Goal: Task Accomplishment & Management: Manage account settings

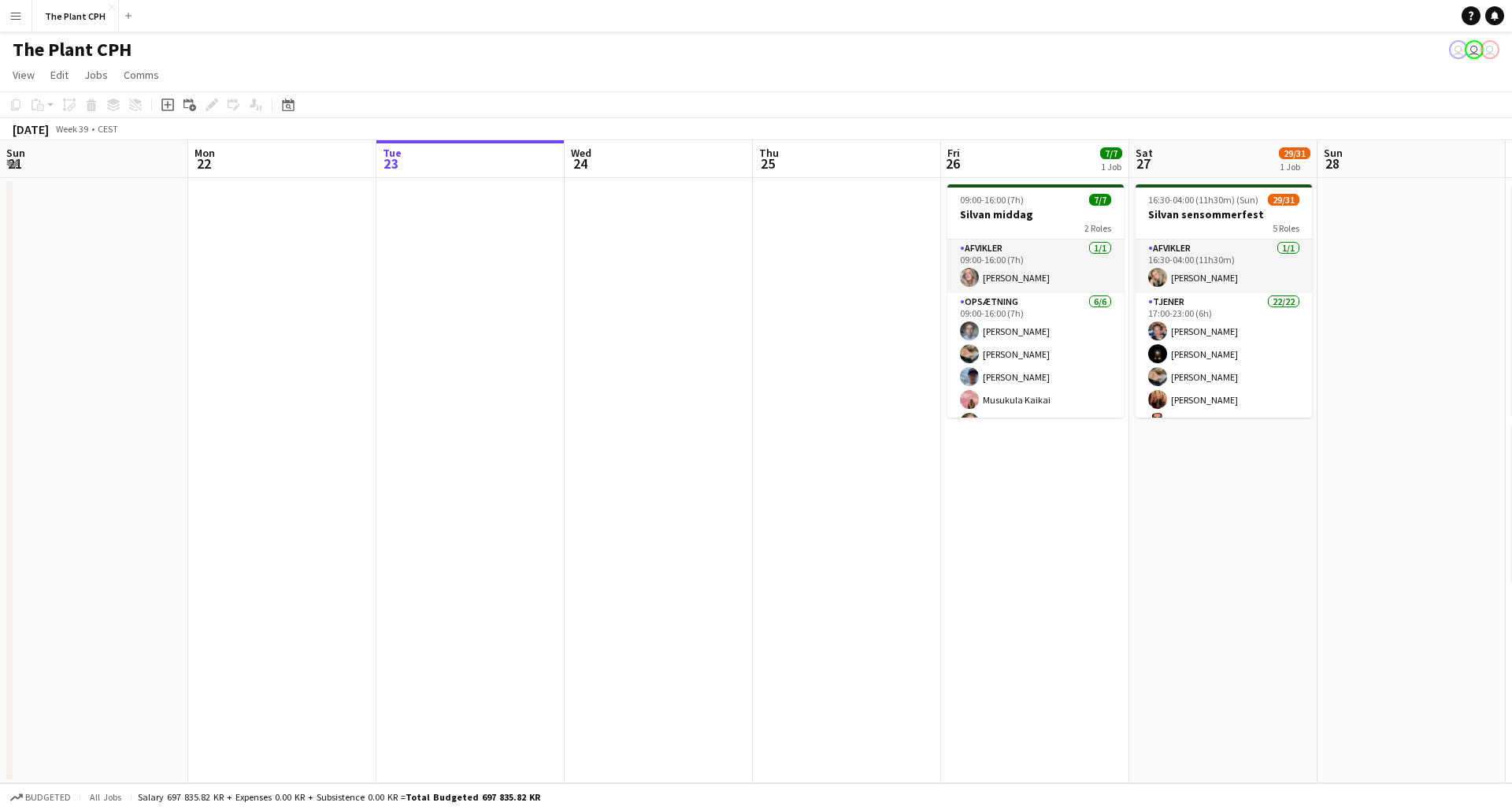
scroll to position [0, 574]
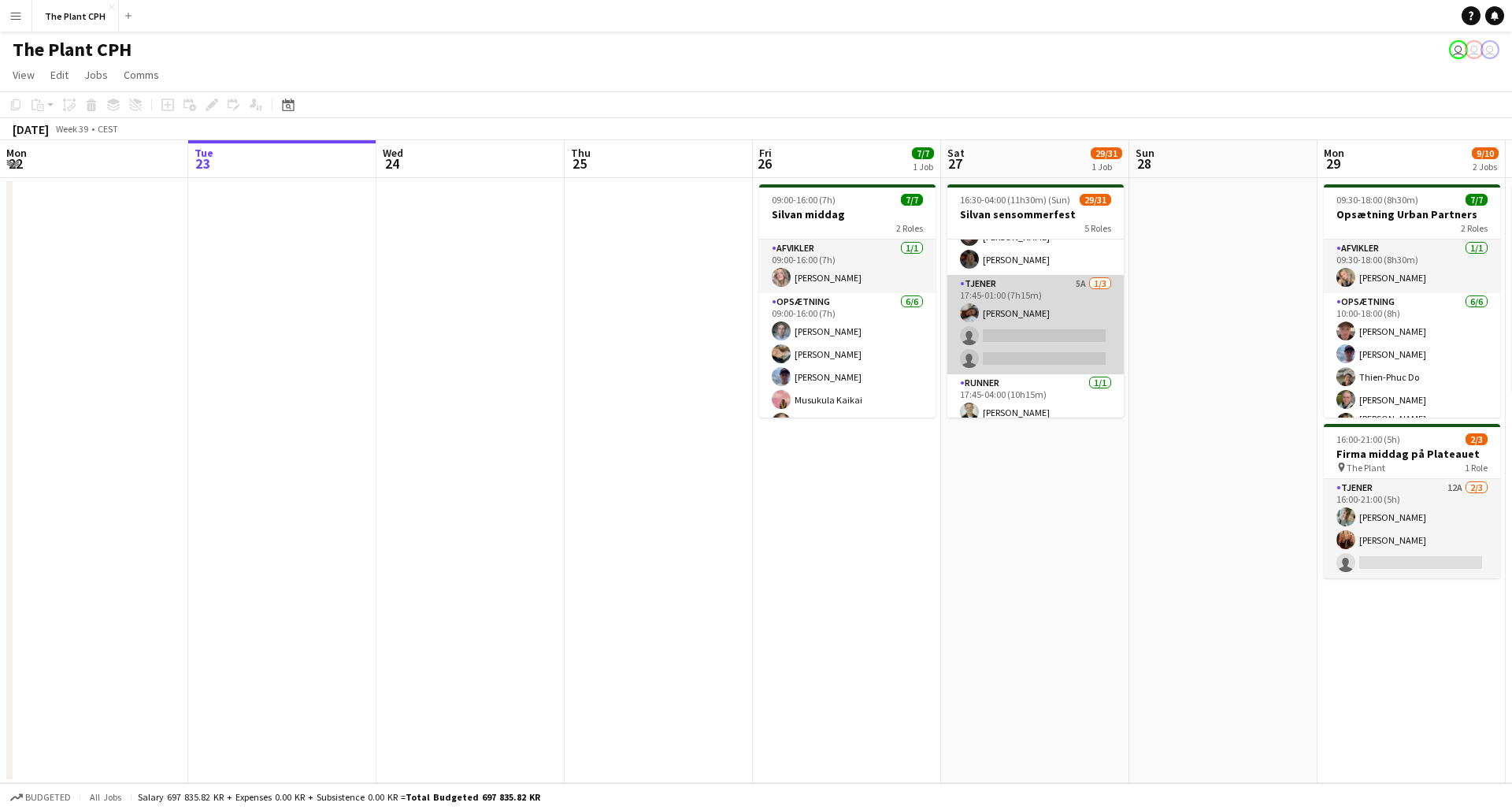
scroll to position [550, 0]
click at [1021, 355] on app-card-role "Tjener 5A [DATE] 17:45-01:00 (7h15m) [PERSON_NAME] single-neutral-actions singl…" at bounding box center [1036, 326] width 177 height 99
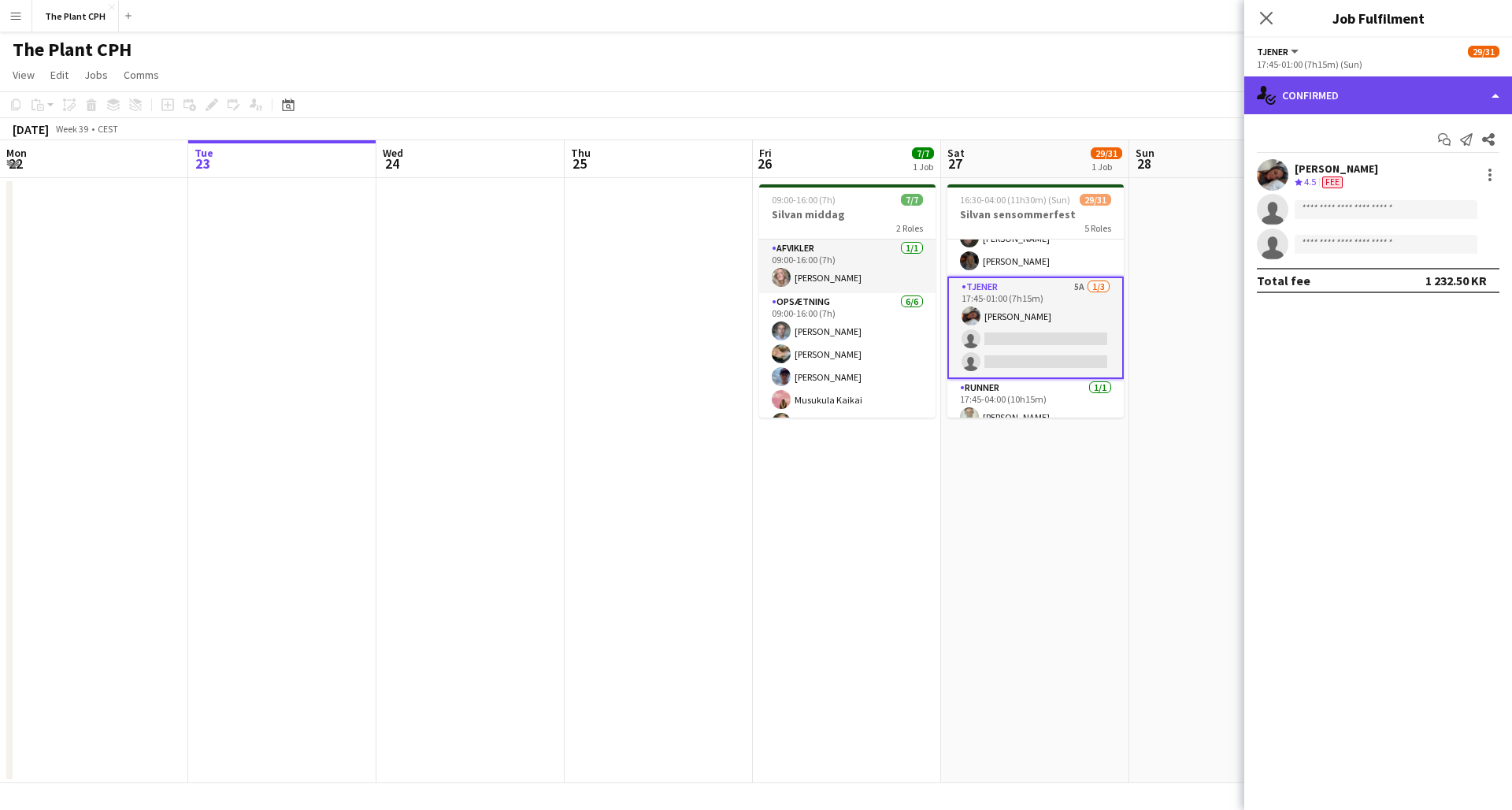
click at [1482, 106] on div "single-neutral-actions-check-2 Confirmed" at bounding box center [1378, 95] width 268 height 38
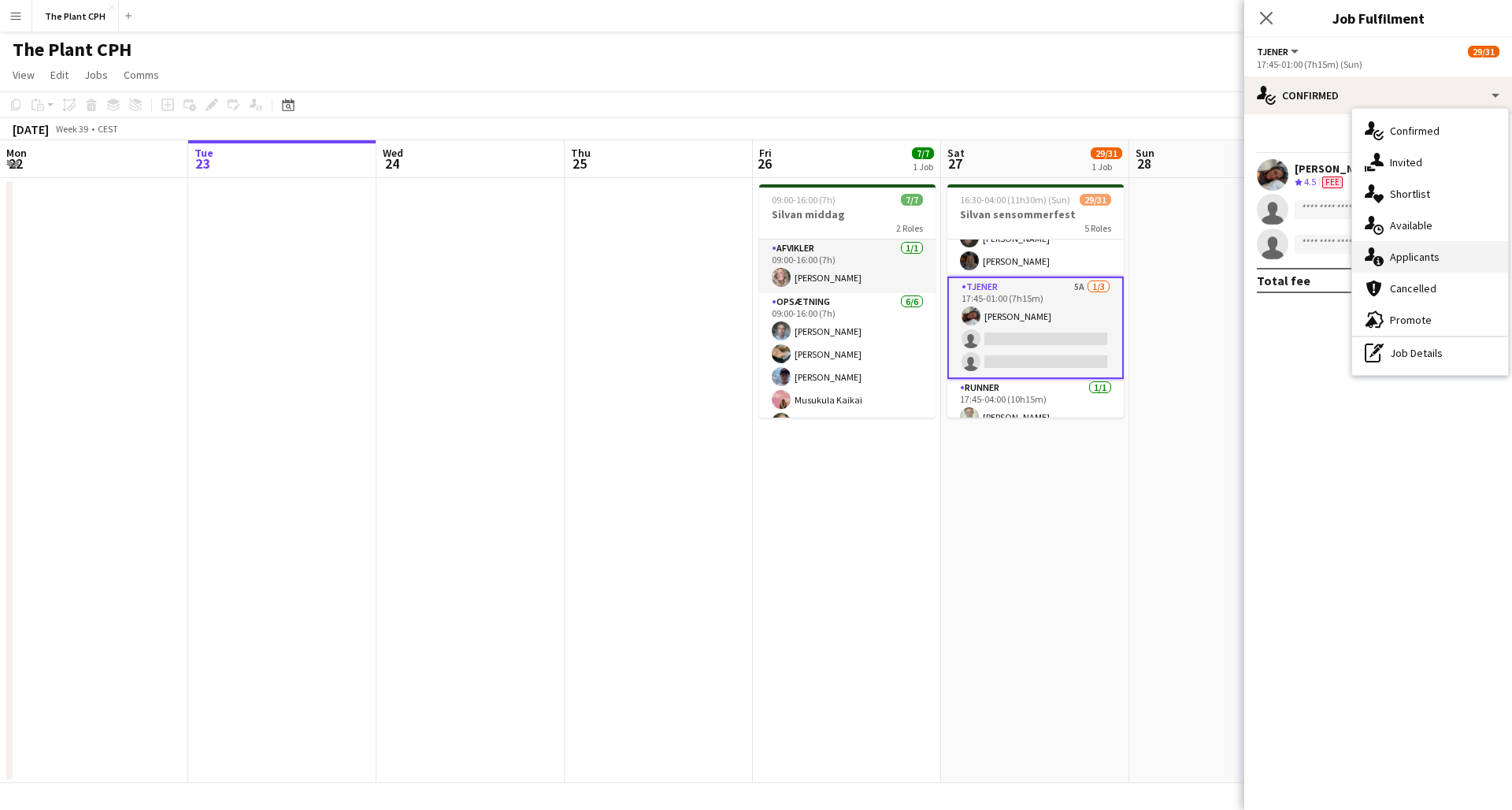
click at [1430, 269] on div "single-neutral-actions-information Applicants" at bounding box center [1430, 256] width 156 height 31
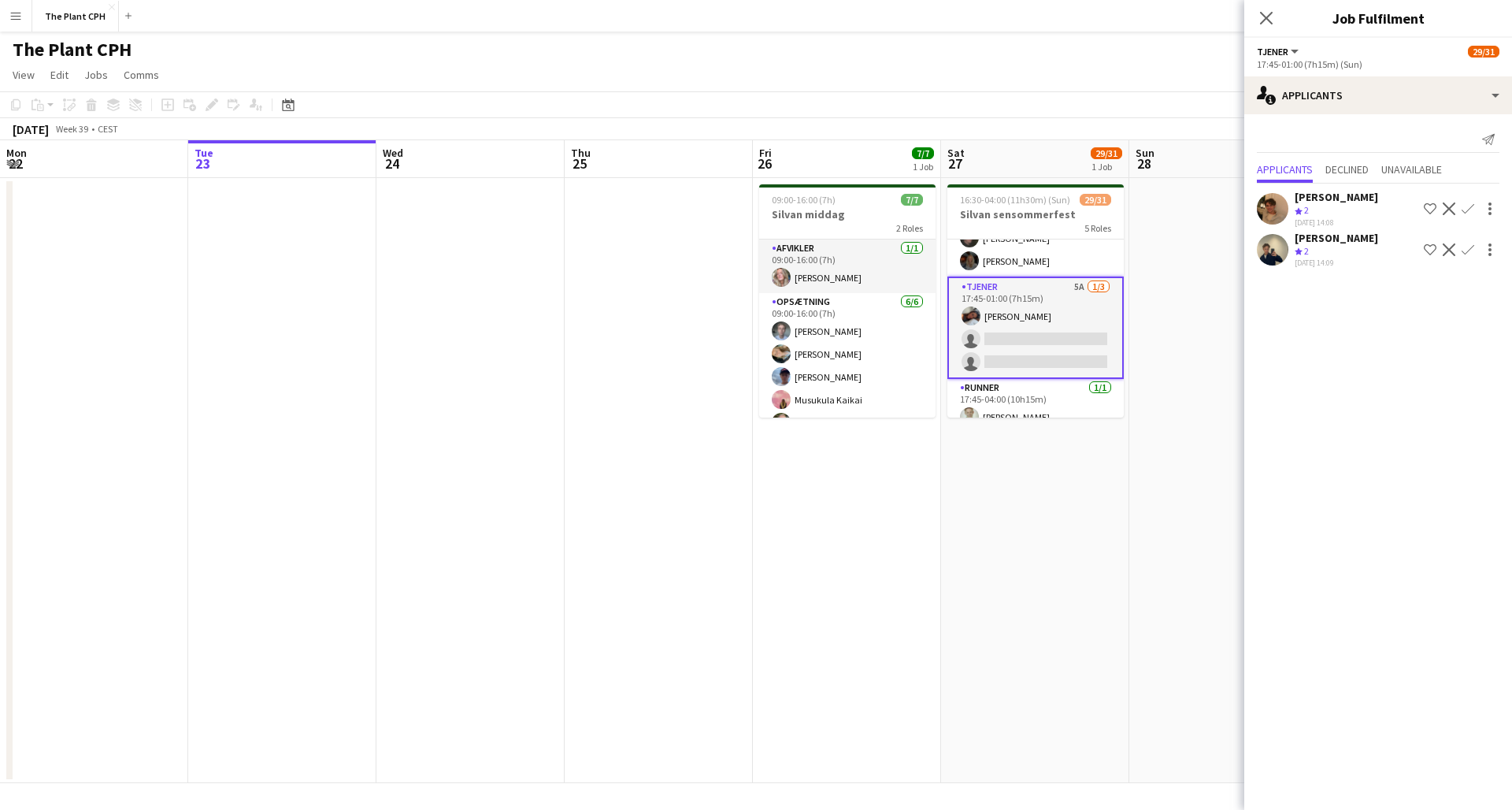
click at [1291, 202] on div "[PERSON_NAME] Crew rating 2 [DATE] 14:08 Shortlist crew Decline Confirm" at bounding box center [1378, 208] width 268 height 38
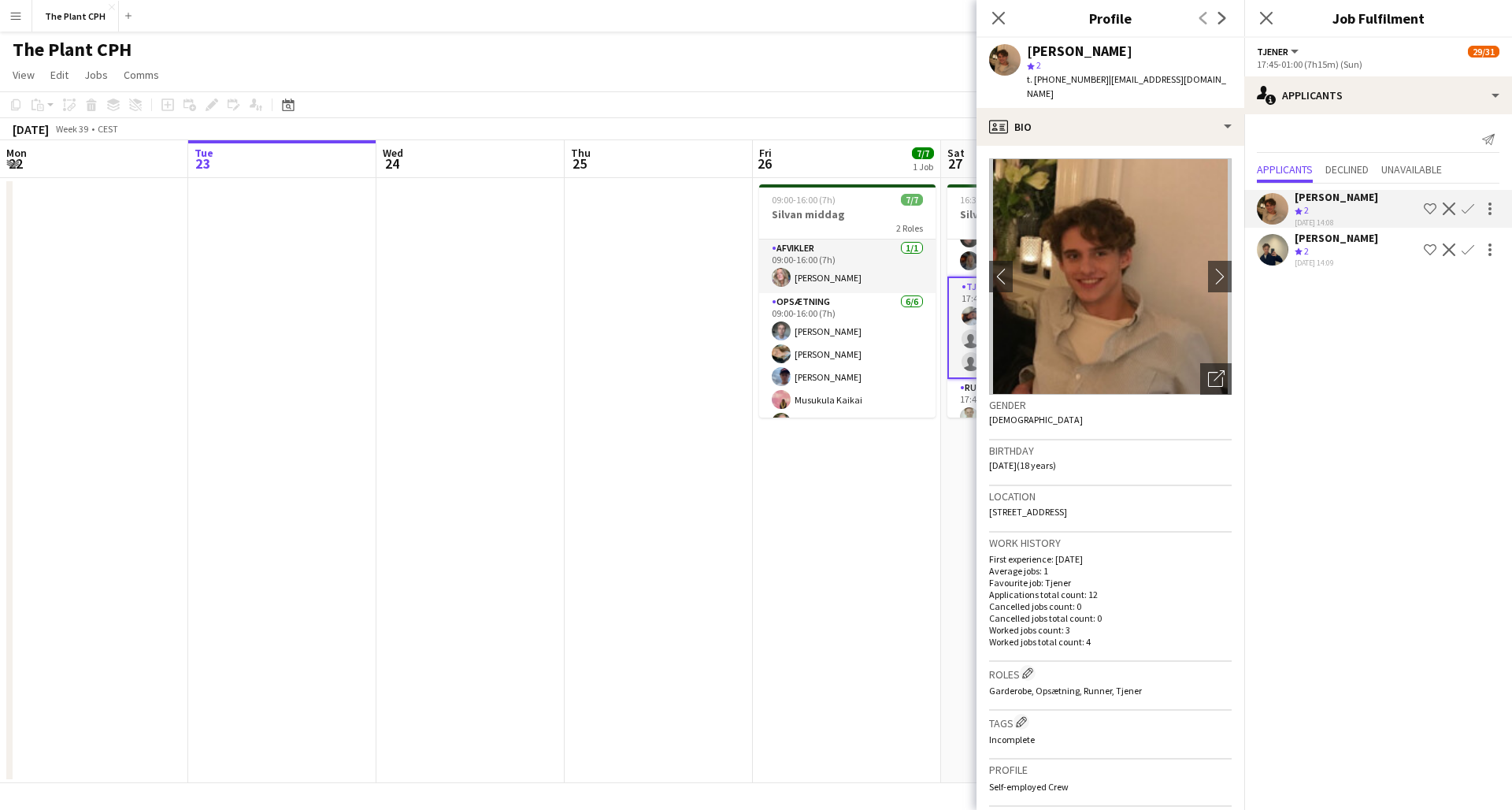
click at [1280, 249] on app-user-avatar at bounding box center [1272, 249] width 31 height 31
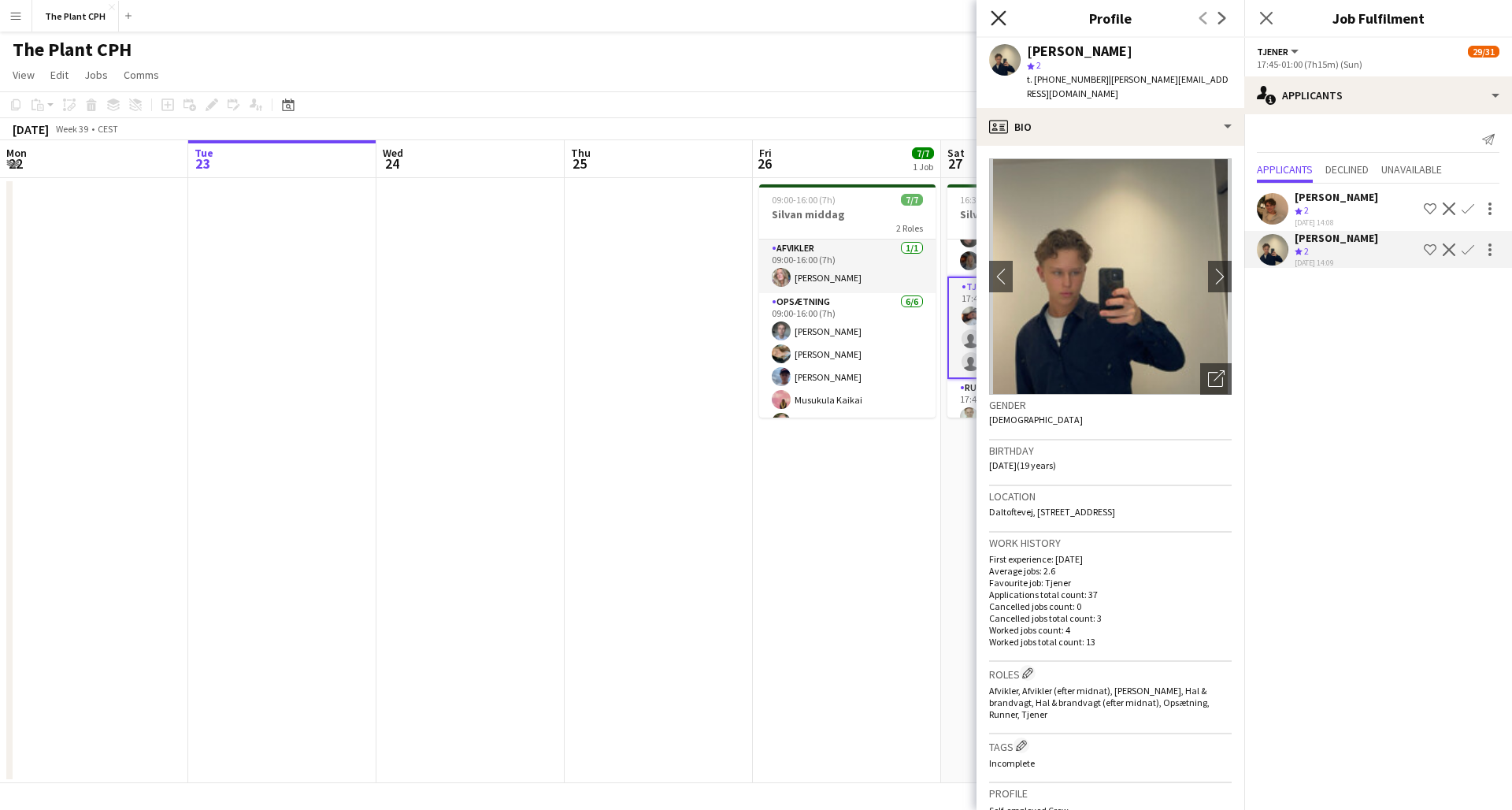
click at [1004, 19] on icon "Close pop-in" at bounding box center [998, 17] width 15 height 15
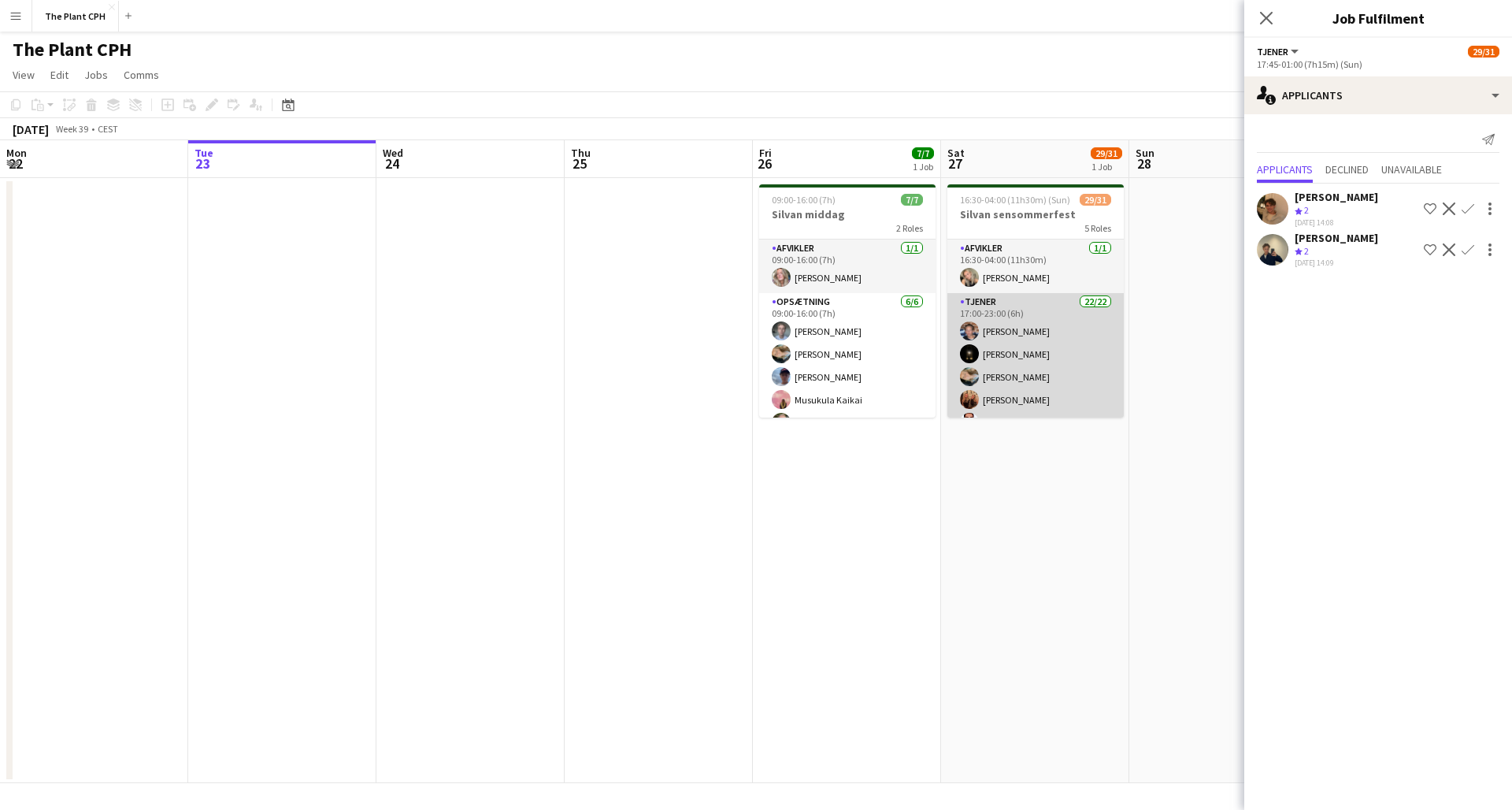
scroll to position [0, 0]
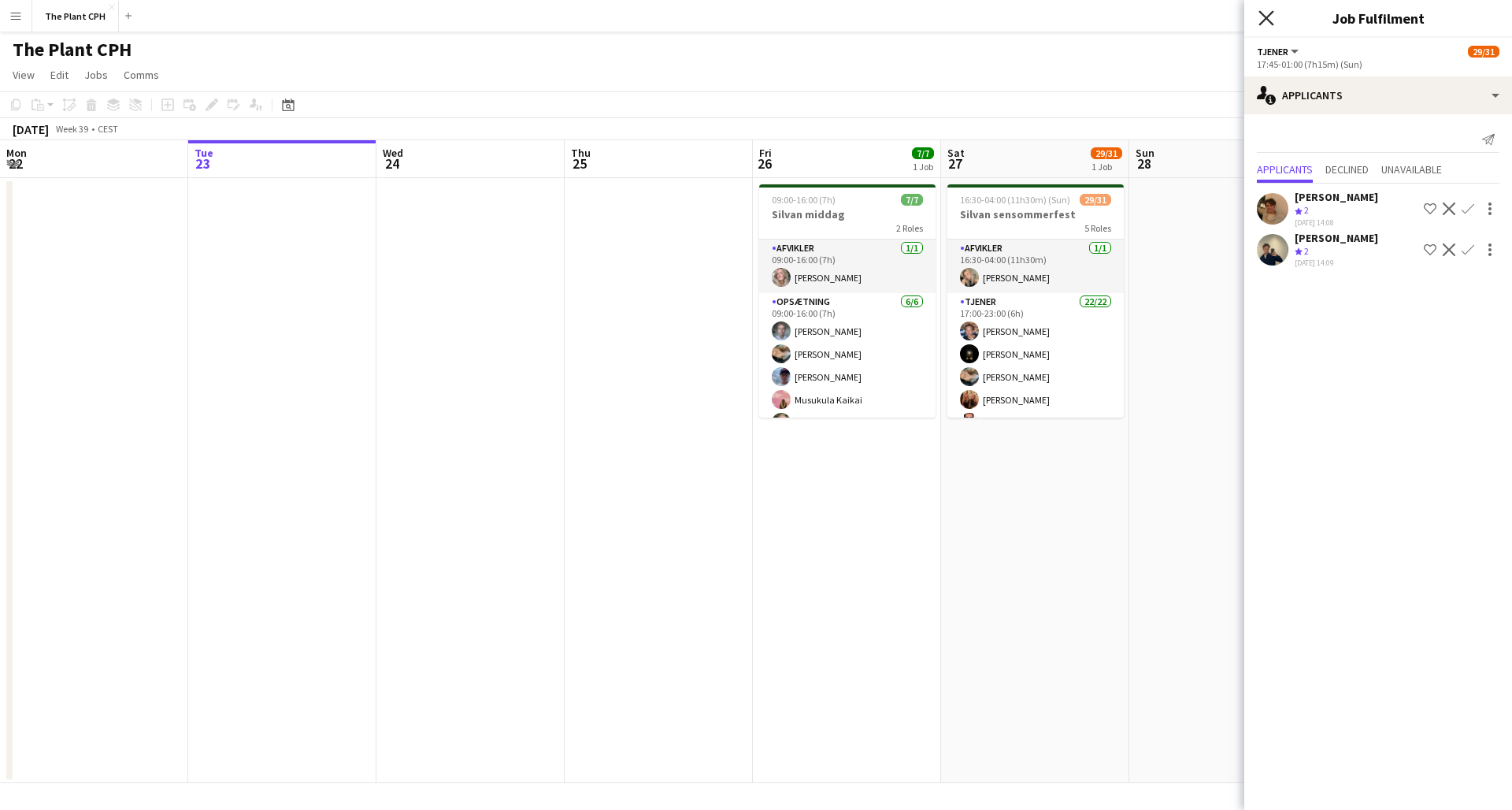
click at [1268, 16] on icon "Close pop-in" at bounding box center [1266, 17] width 15 height 15
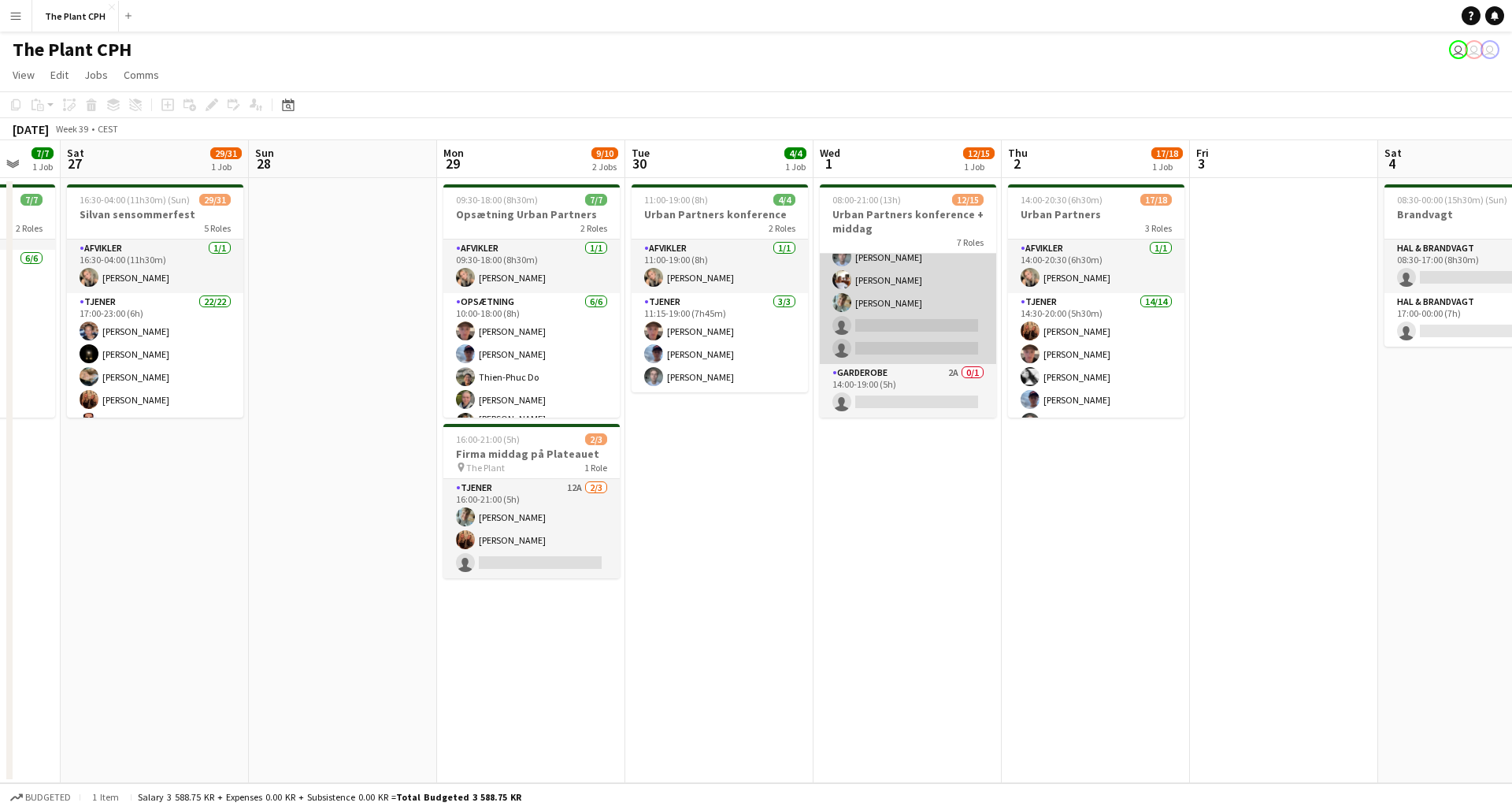
scroll to position [394, 0]
click at [909, 341] on app-card-role "Tjener 11A [DATE] 13:00-20:30 (7h30m) [PERSON_NAME] [PERSON_NAME] [PERSON_NAME]…" at bounding box center [908, 280] width 177 height 168
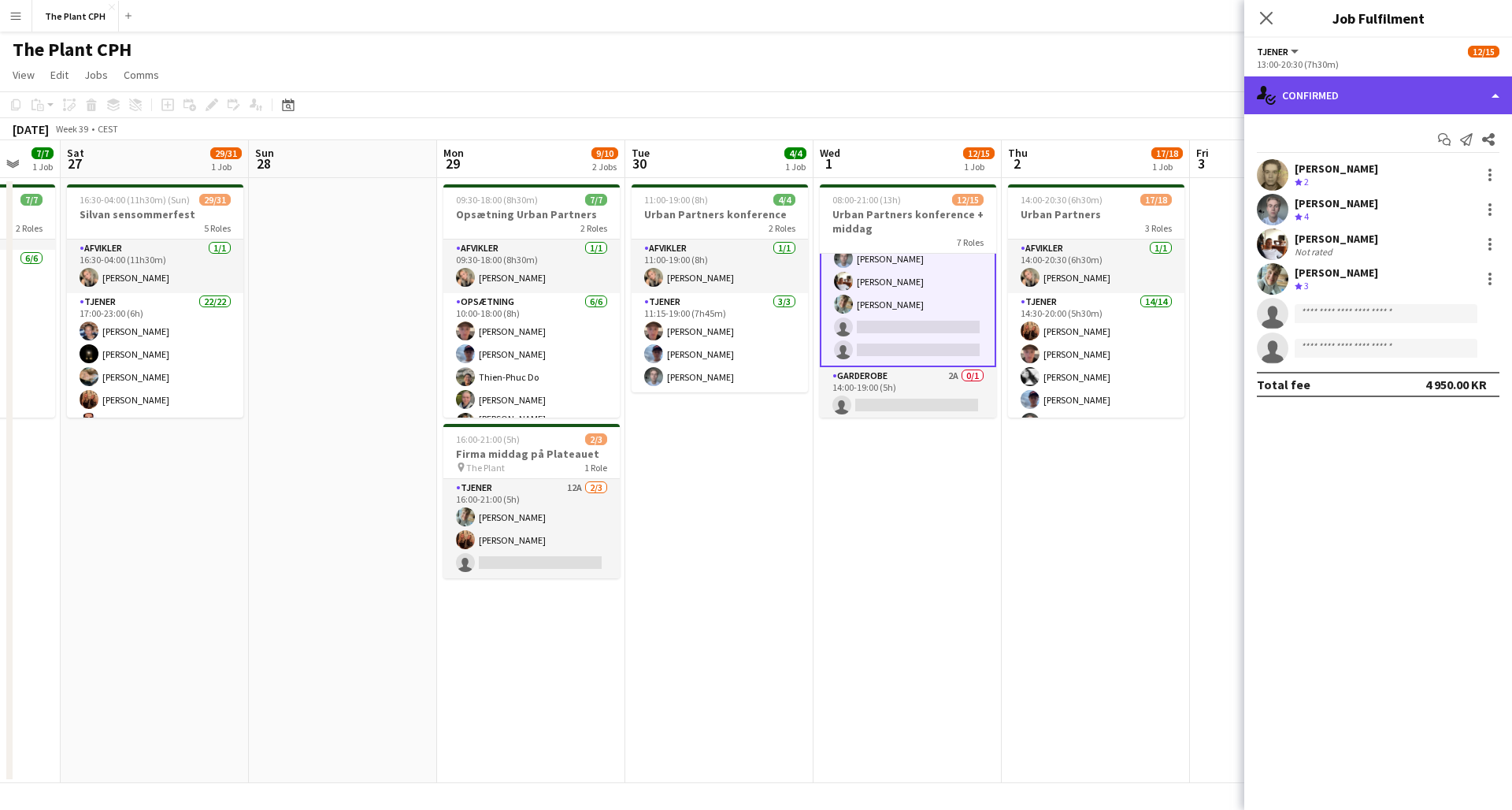
click at [1486, 99] on div "single-neutral-actions-check-2 Confirmed" at bounding box center [1378, 95] width 268 height 38
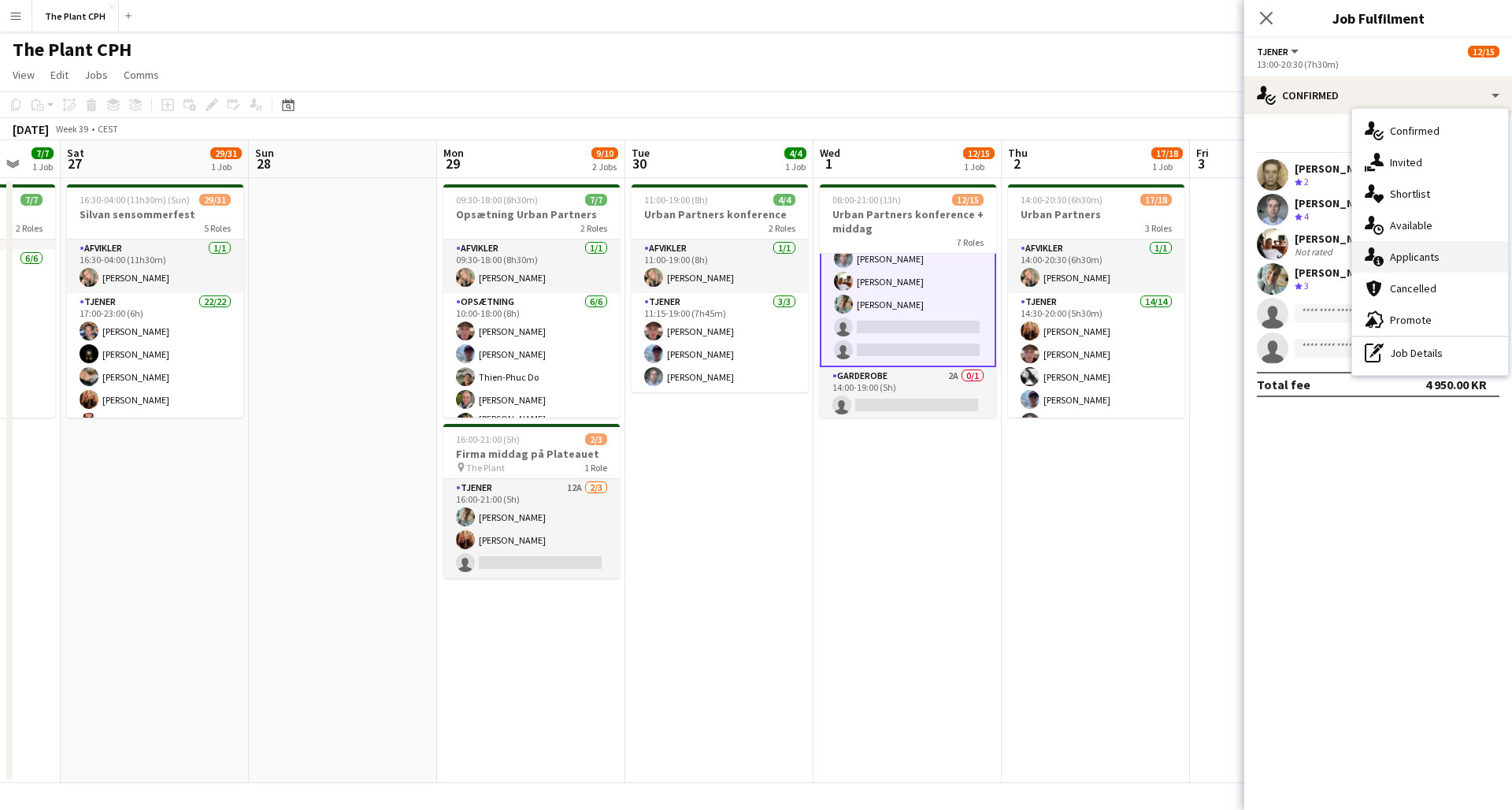
click at [1421, 257] on span "Applicants" at bounding box center [1415, 256] width 50 height 14
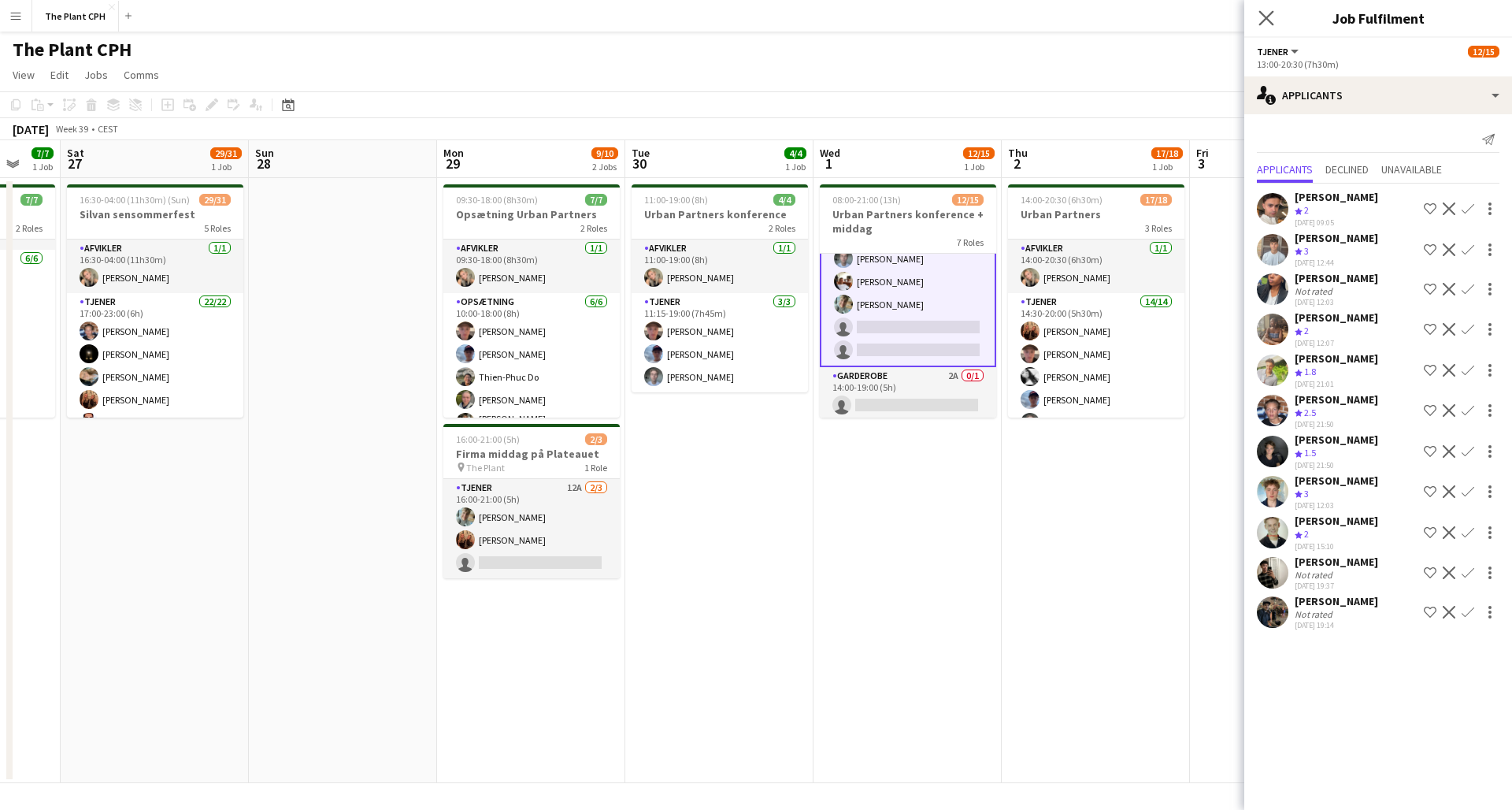
click at [1260, 12] on icon at bounding box center [1266, 17] width 15 height 15
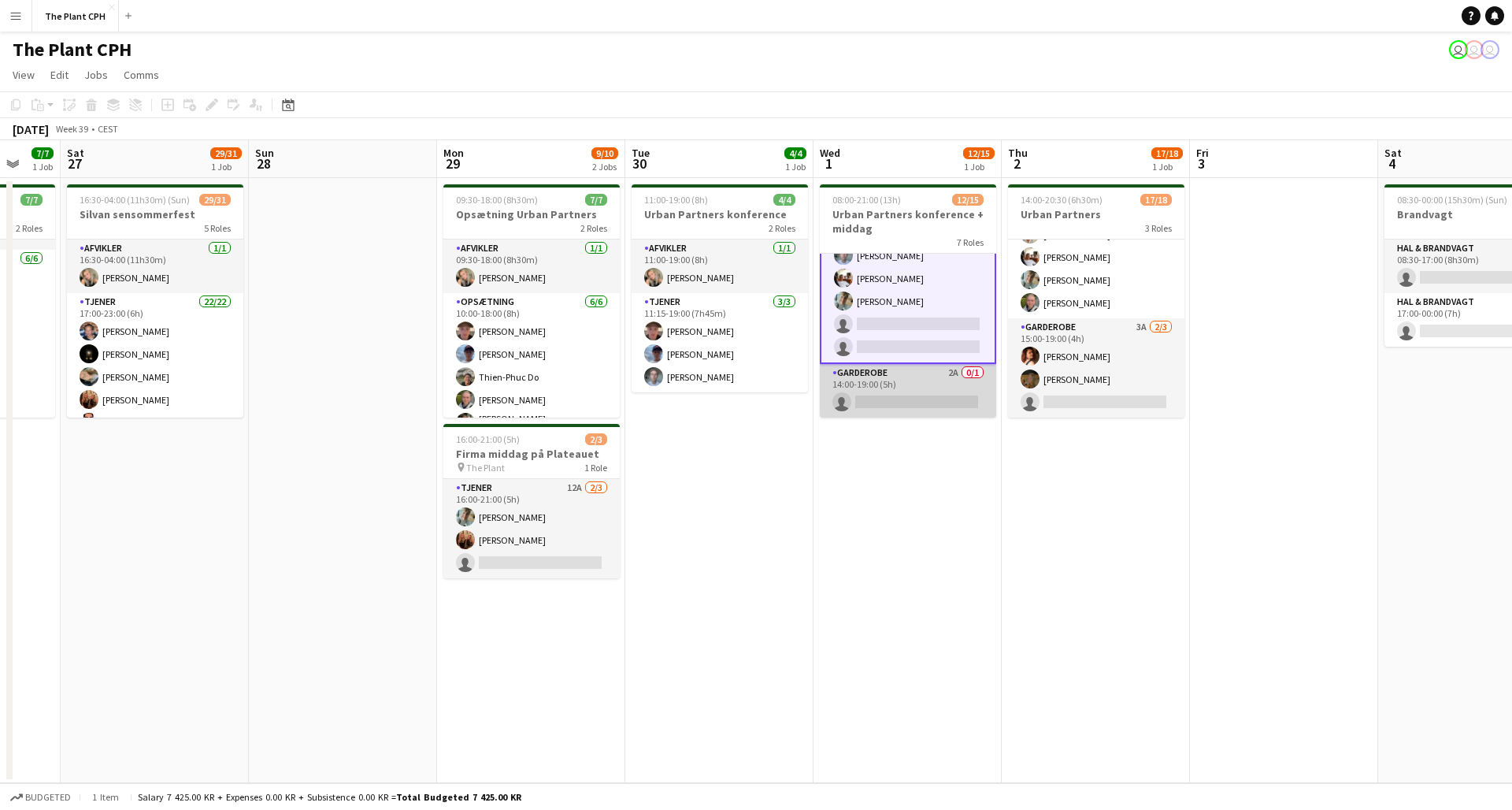
scroll to position [397, 0]
click at [926, 377] on app-card-role "Garderobe 2A 0/1 14:00-19:00 (5h) single-neutral-actions" at bounding box center [908, 391] width 177 height 54
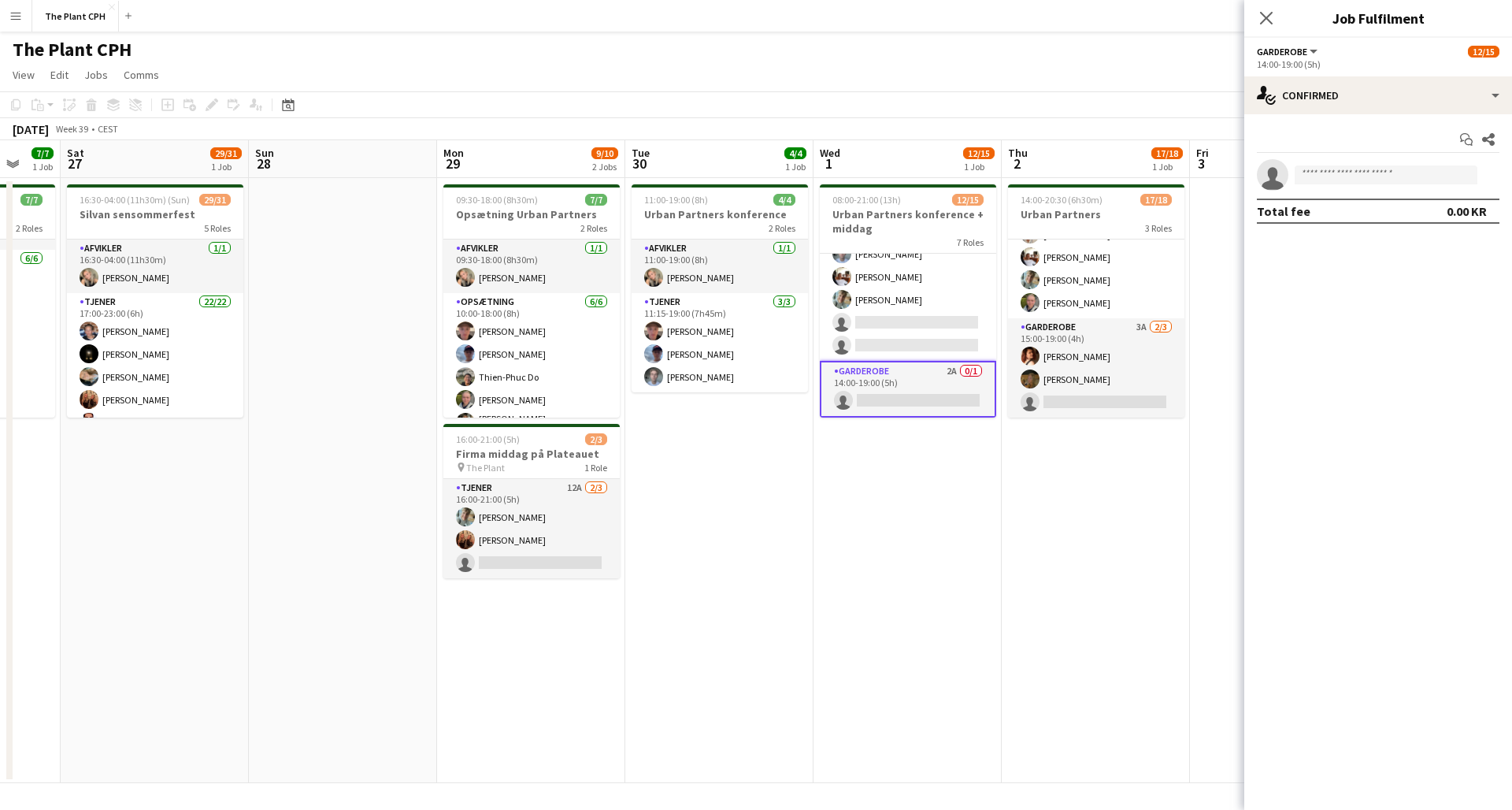
click at [1385, 115] on div "Start chat Share single-neutral-actions Total fee 0.00 KR" at bounding box center [1378, 175] width 268 height 122
click at [1383, 107] on div "single-neutral-actions-check-2 Confirmed" at bounding box center [1378, 95] width 268 height 38
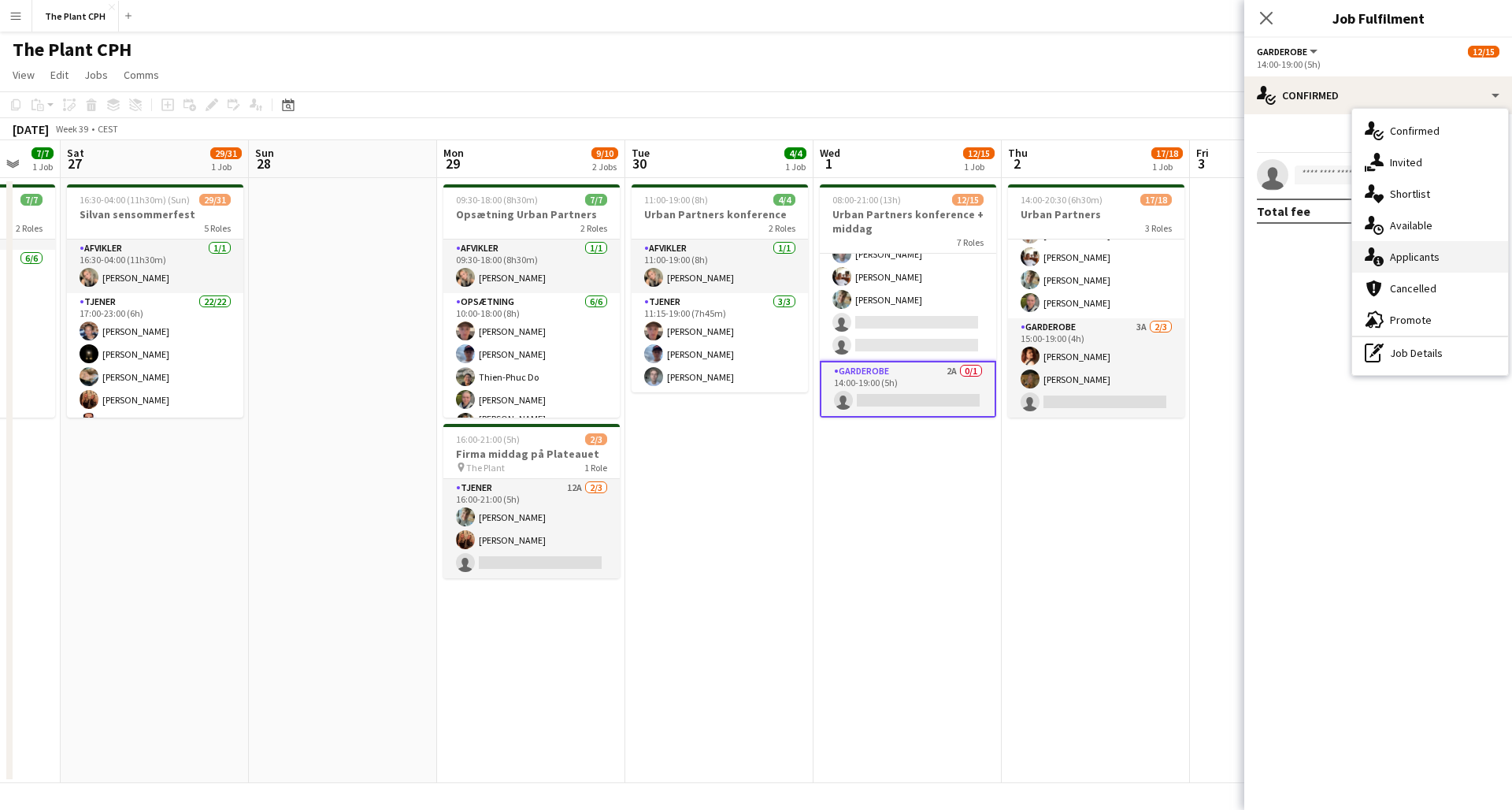
click at [1401, 257] on span "Applicants" at bounding box center [1415, 256] width 50 height 14
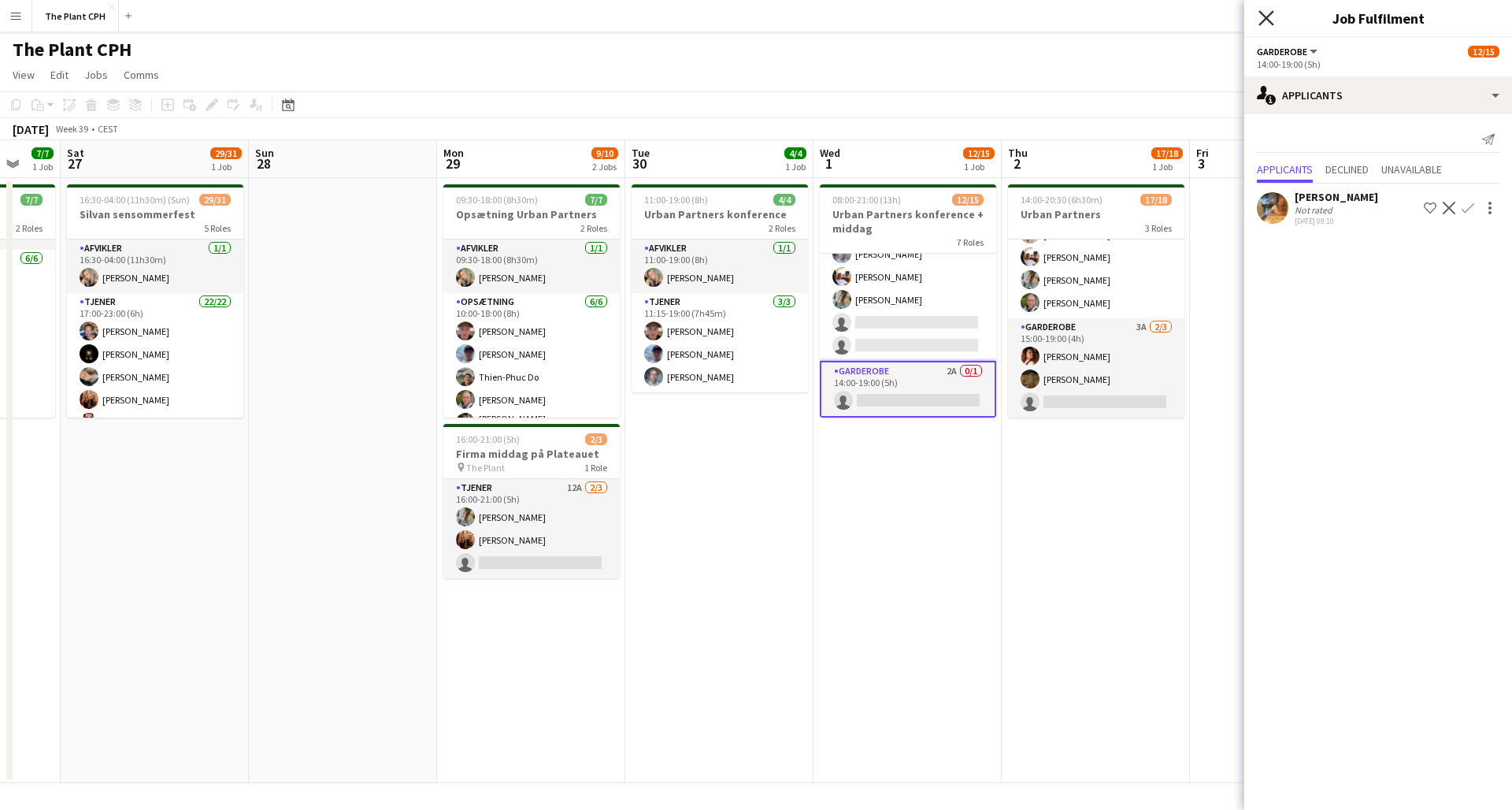
click at [1269, 18] on icon "Close pop-in" at bounding box center [1266, 17] width 15 height 15
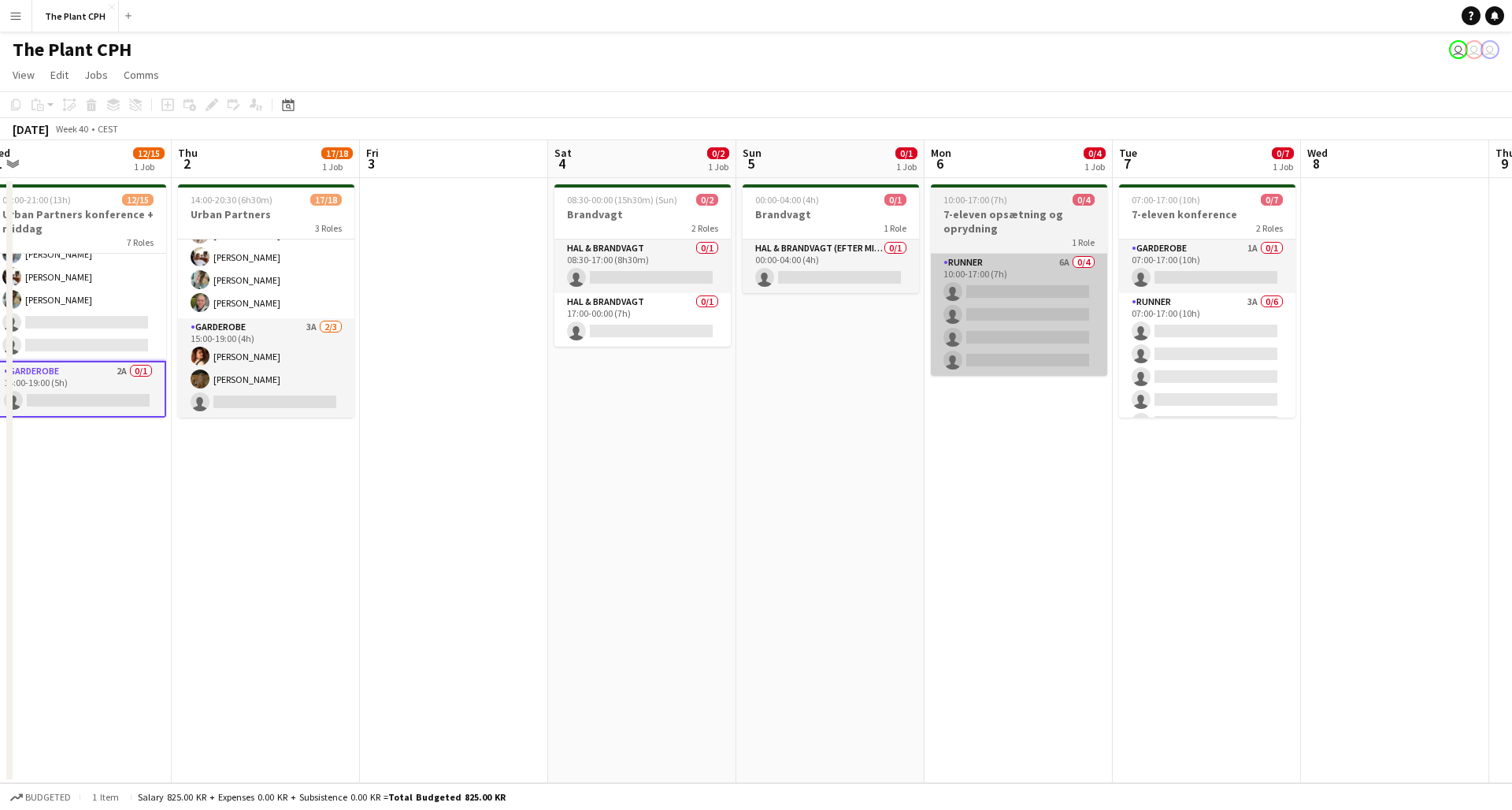
scroll to position [0, 0]
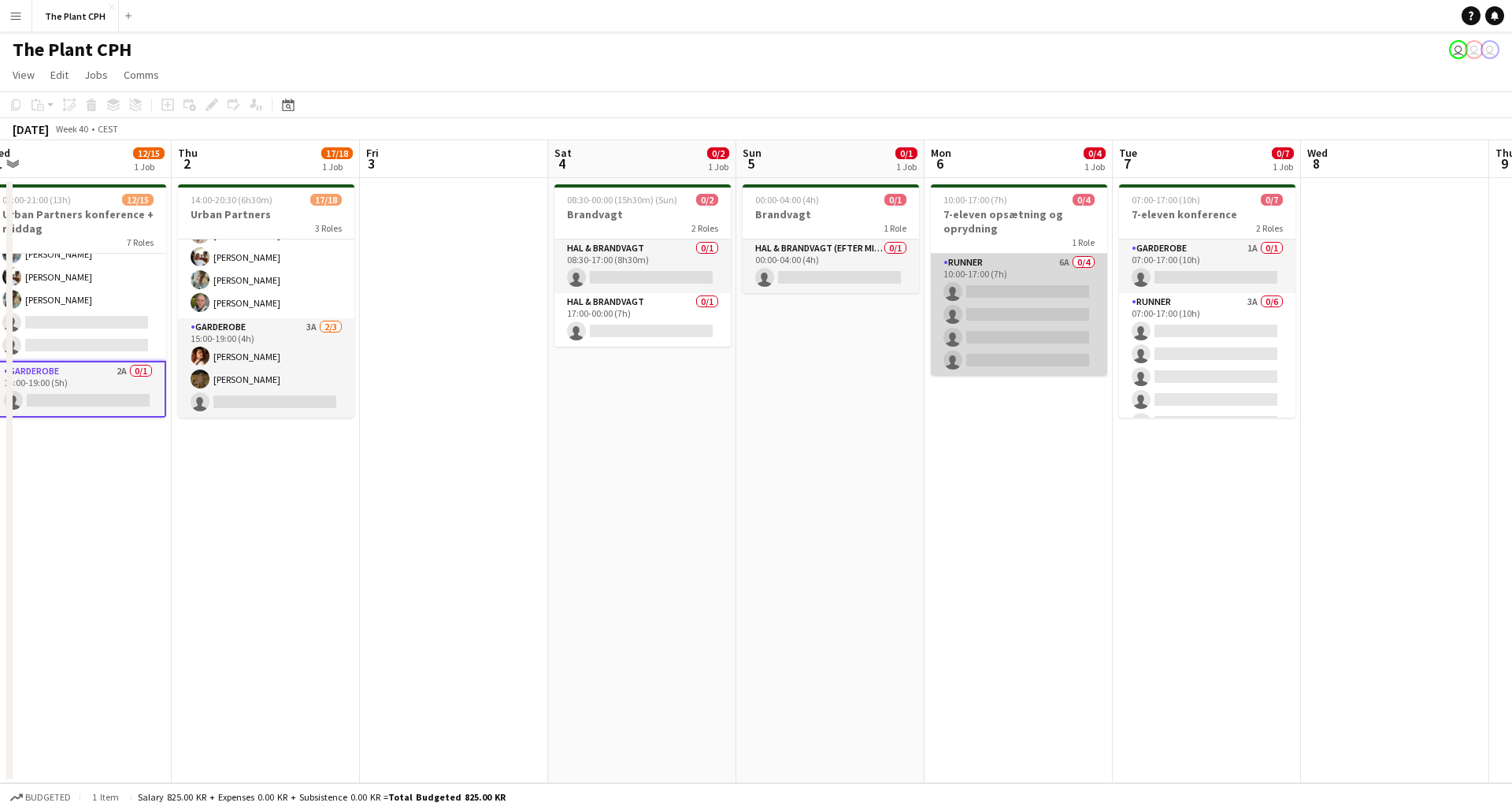
click at [1036, 313] on app-card-role "Runner 6A 0/4 10:00-17:00 (7h) single-neutral-actions single-neutral-actions si…" at bounding box center [1019, 314] width 177 height 122
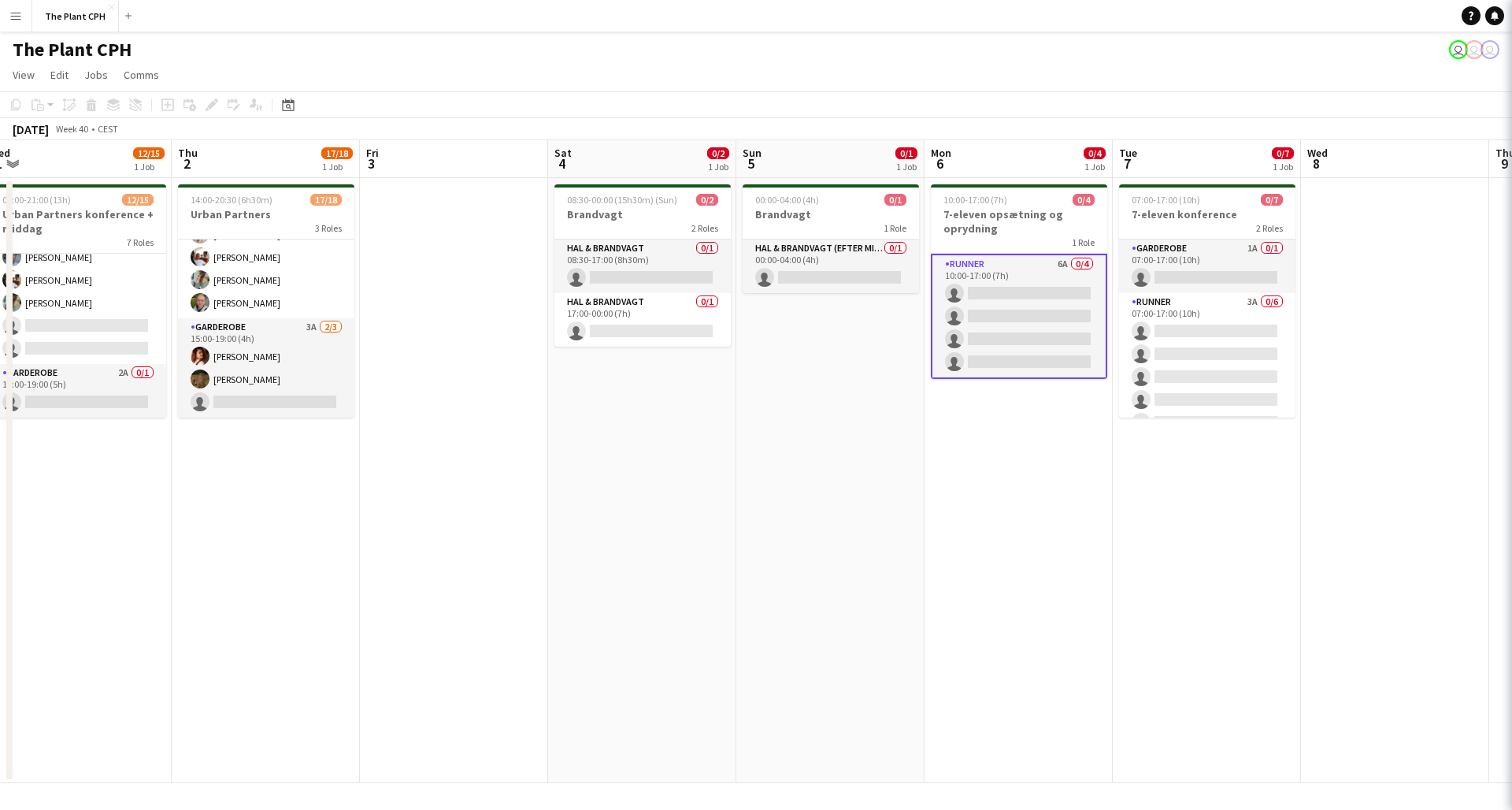
scroll to position [394, 0]
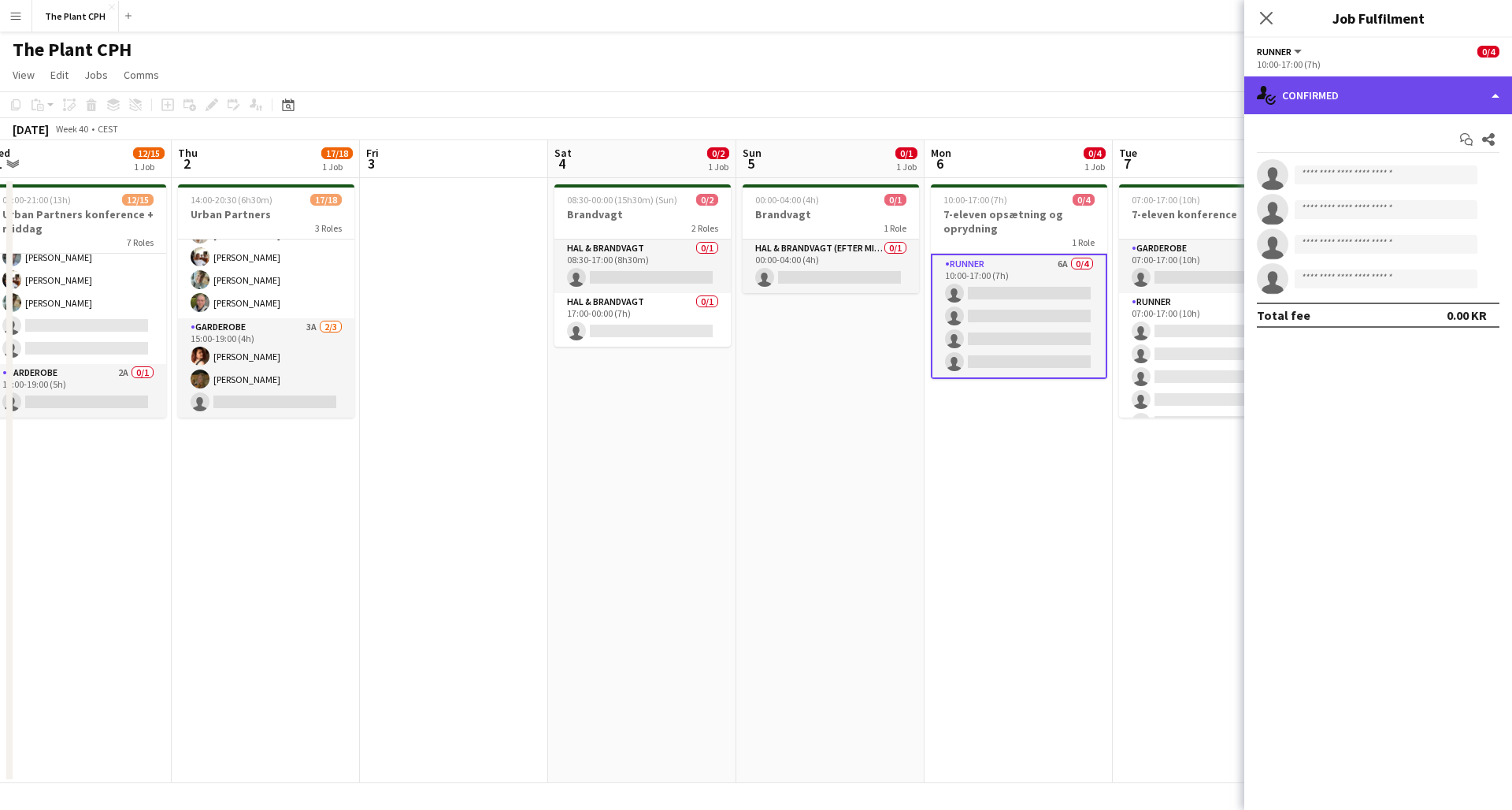
click at [1391, 106] on div "single-neutral-actions-check-2 Confirmed" at bounding box center [1378, 95] width 268 height 38
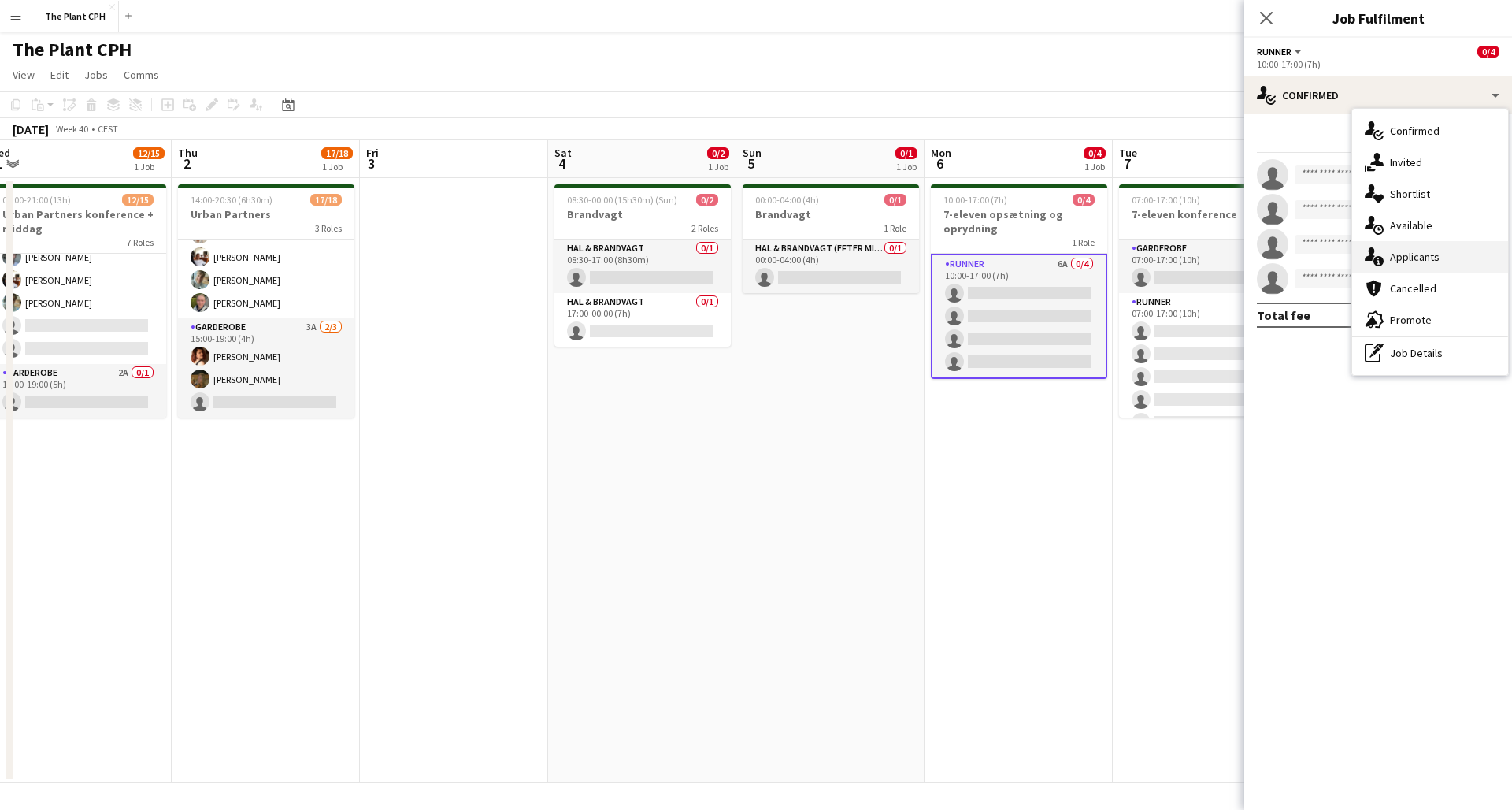
click at [1398, 243] on div "single-neutral-actions-information Applicants" at bounding box center [1430, 256] width 156 height 31
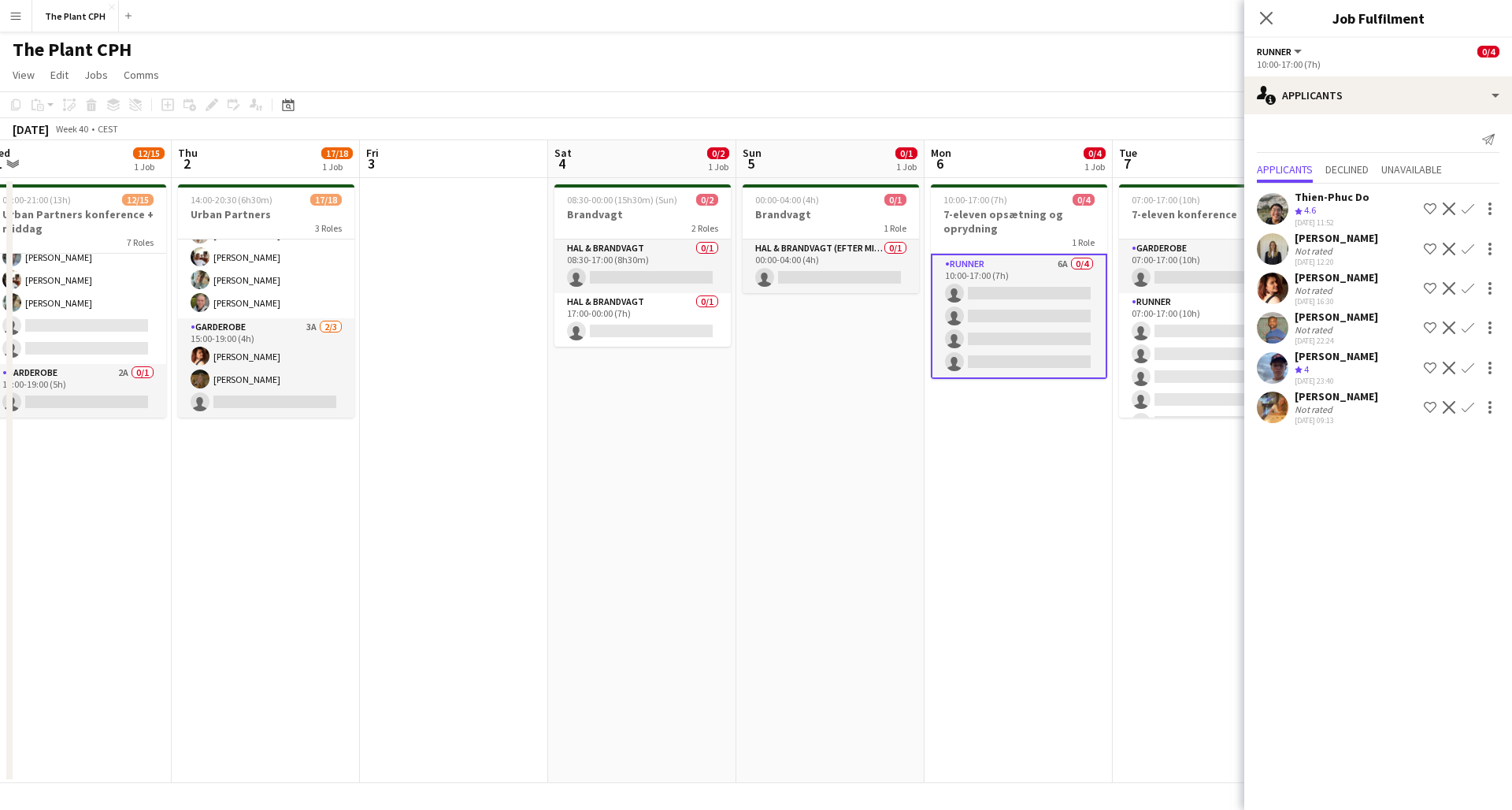
click at [1269, 325] on app-user-avatar at bounding box center [1272, 328] width 31 height 31
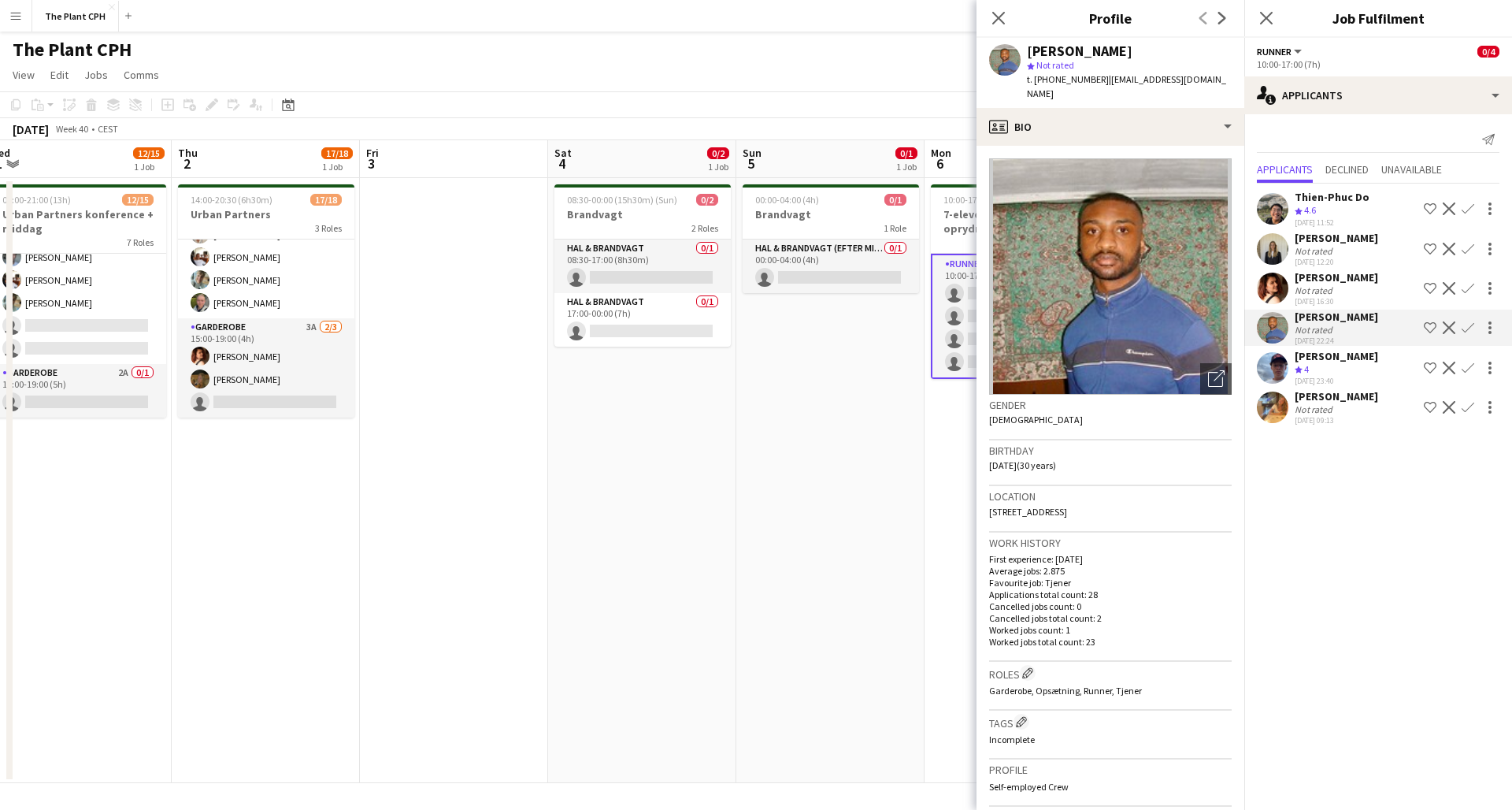
click at [1274, 250] on app-user-avatar at bounding box center [1272, 248] width 31 height 31
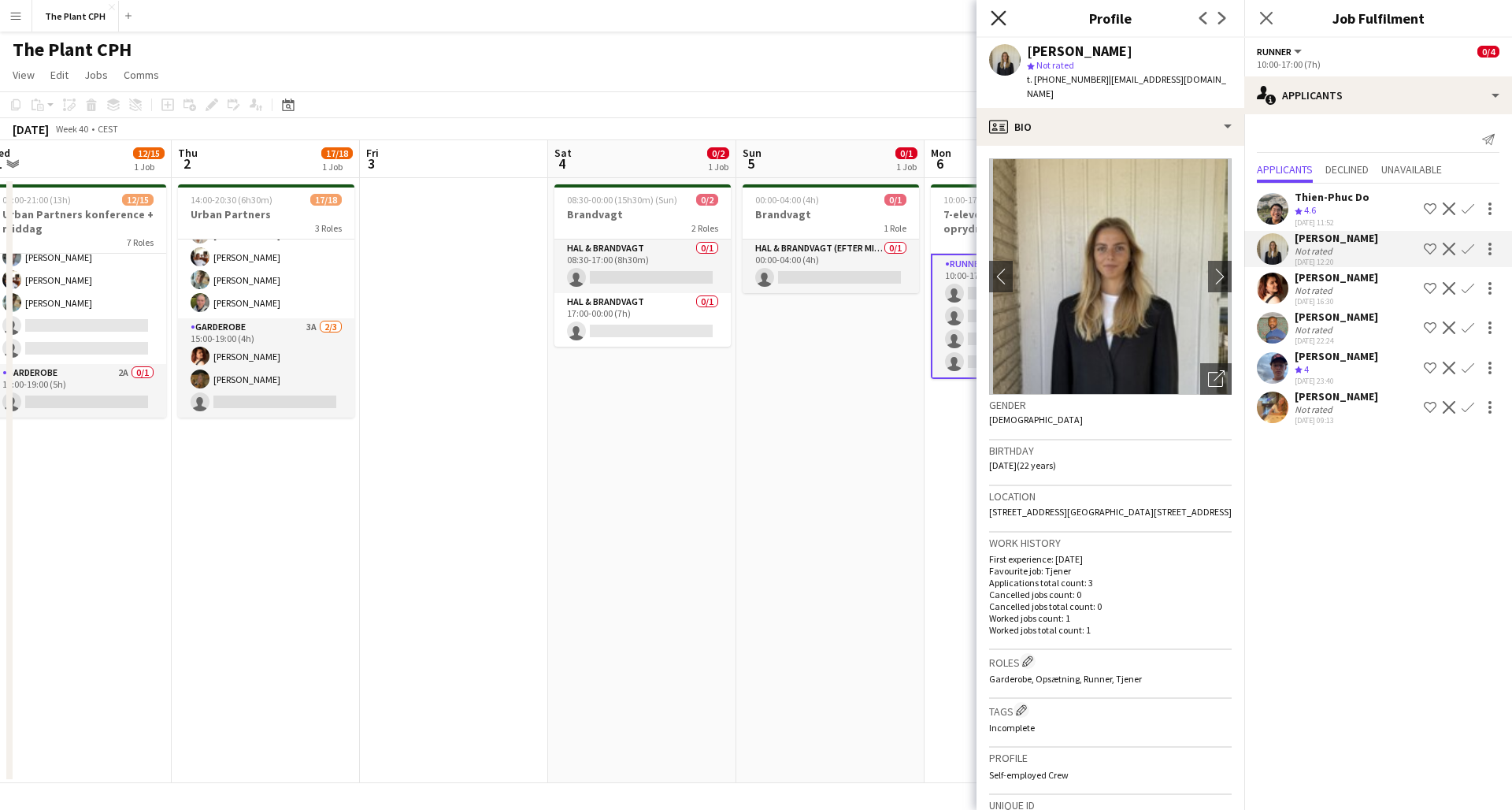
click at [995, 20] on icon "Close pop-in" at bounding box center [998, 17] width 15 height 15
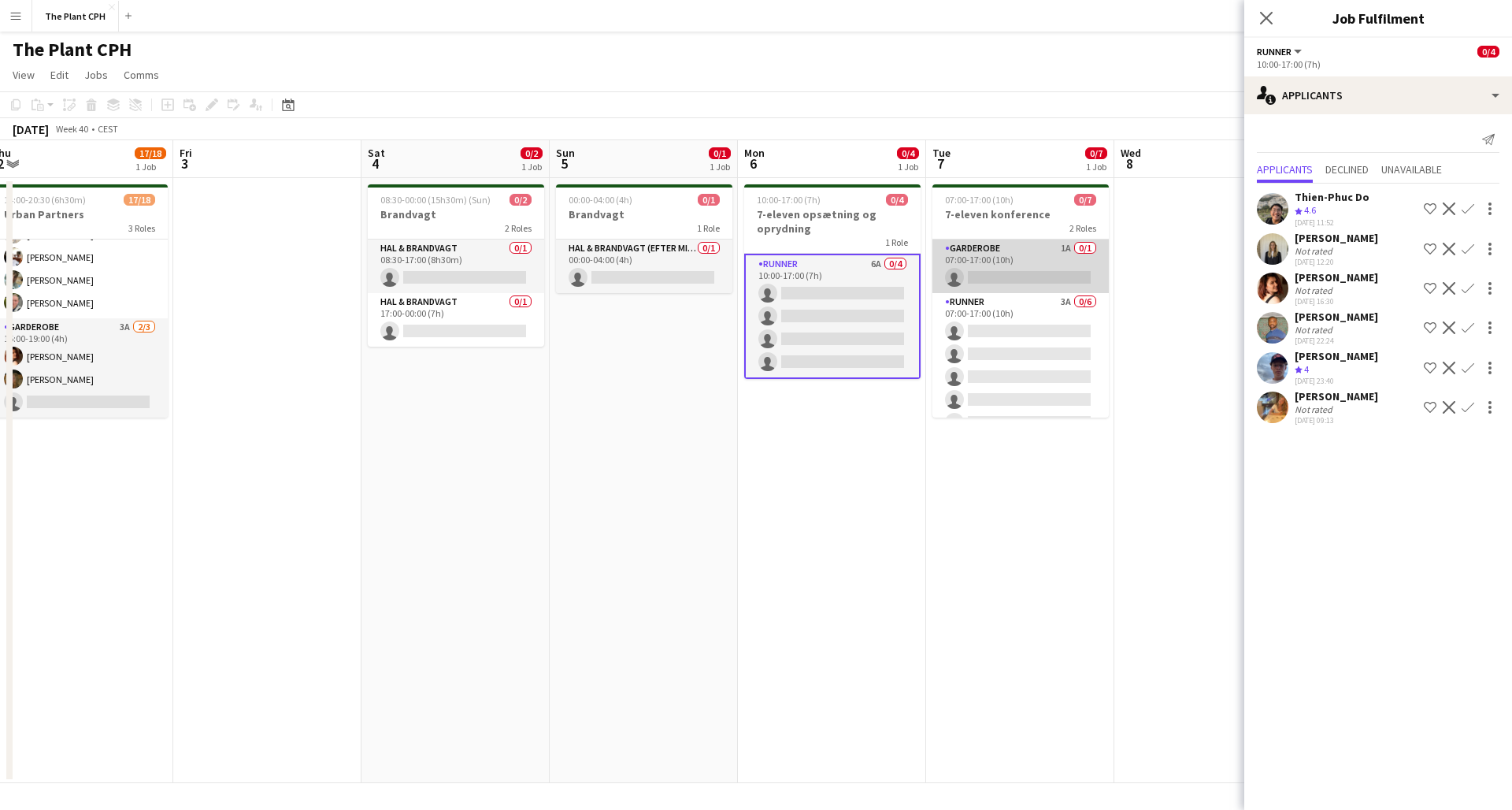
scroll to position [0, 769]
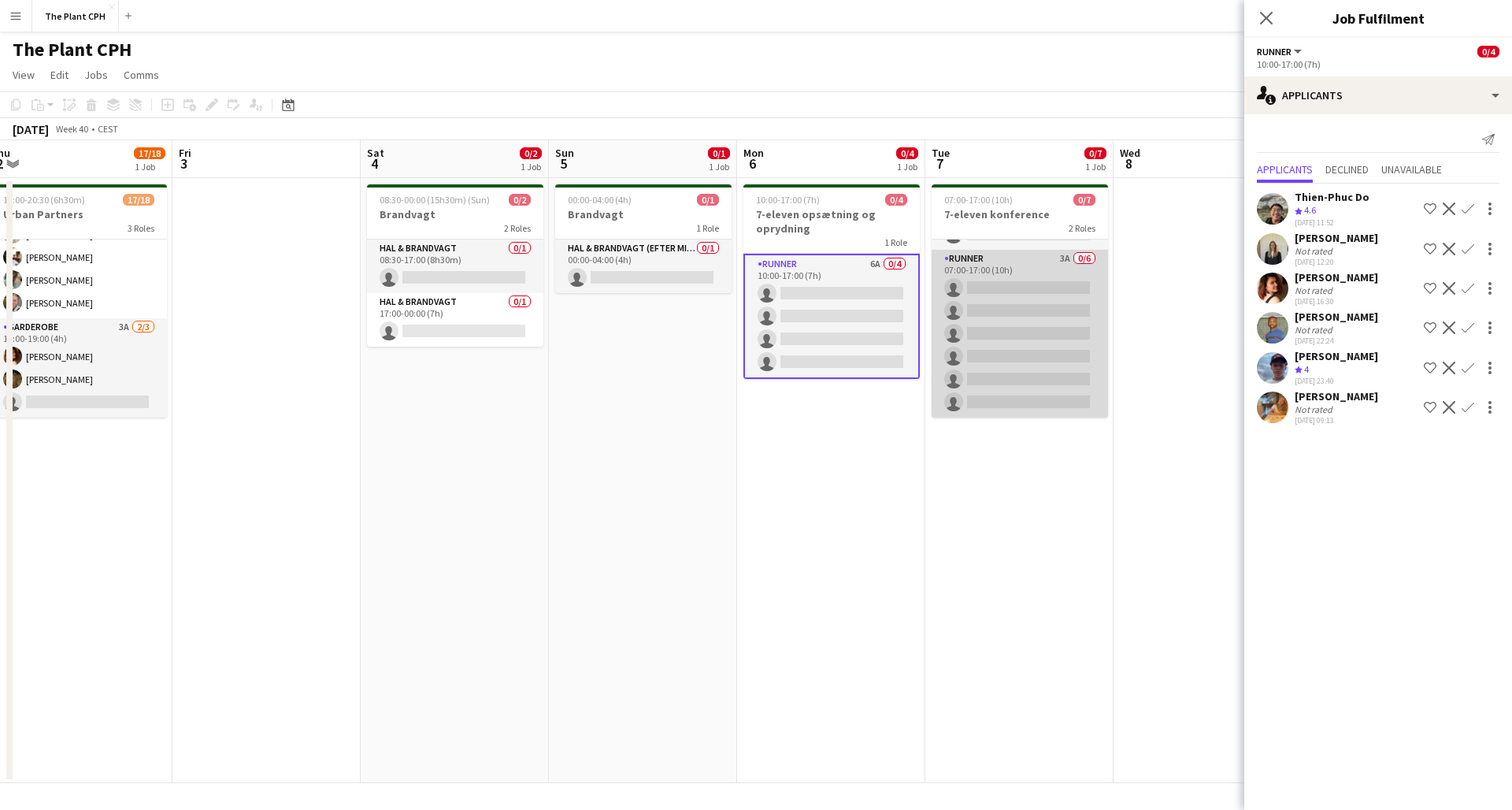
click at [1034, 324] on app-card-role "Runner 3A 0/6 07:00-17:00 (10h) single-neutral-actions single-neutral-actions s…" at bounding box center [1020, 333] width 177 height 168
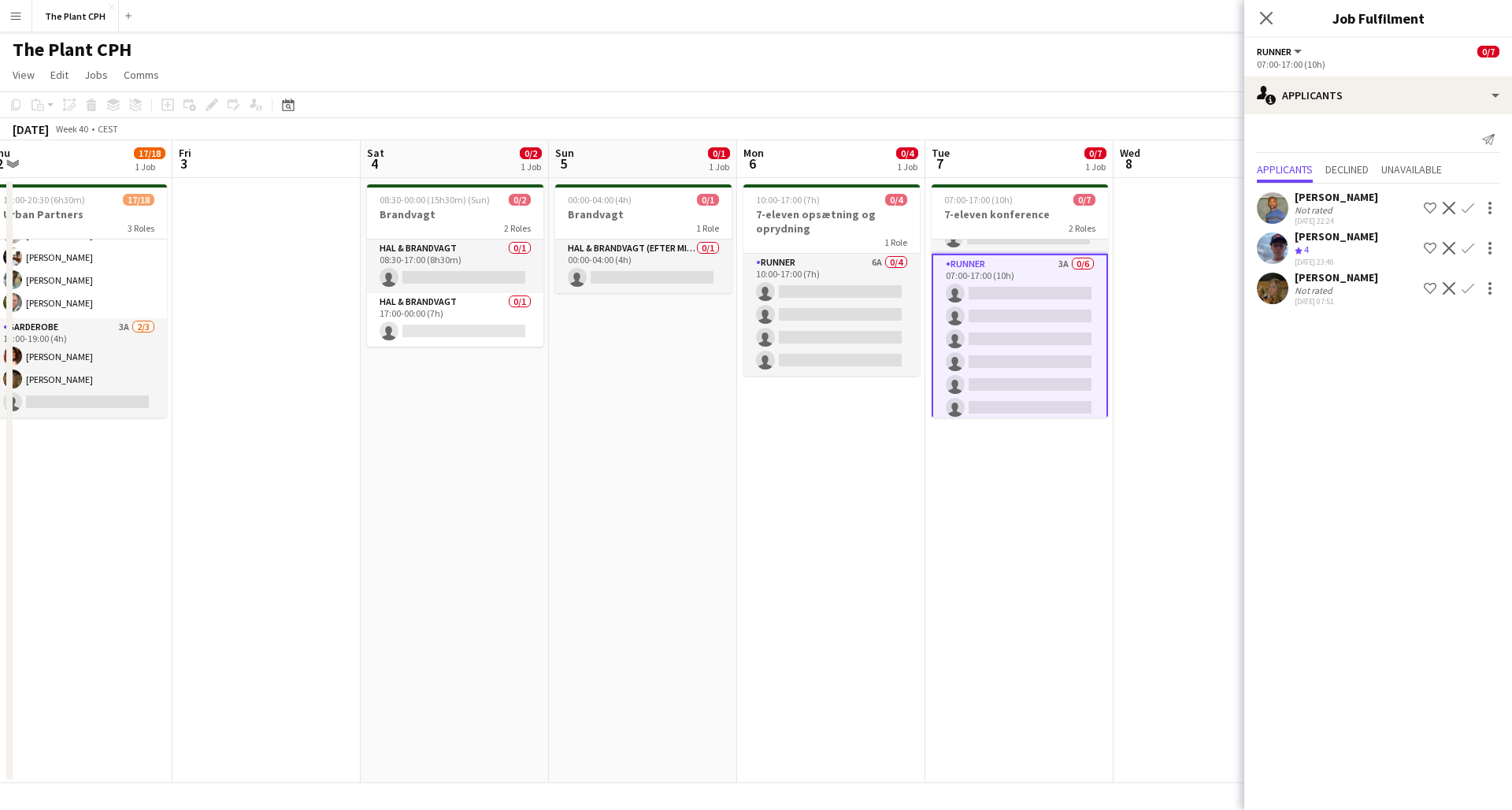
click at [1275, 289] on app-user-avatar at bounding box center [1272, 289] width 31 height 31
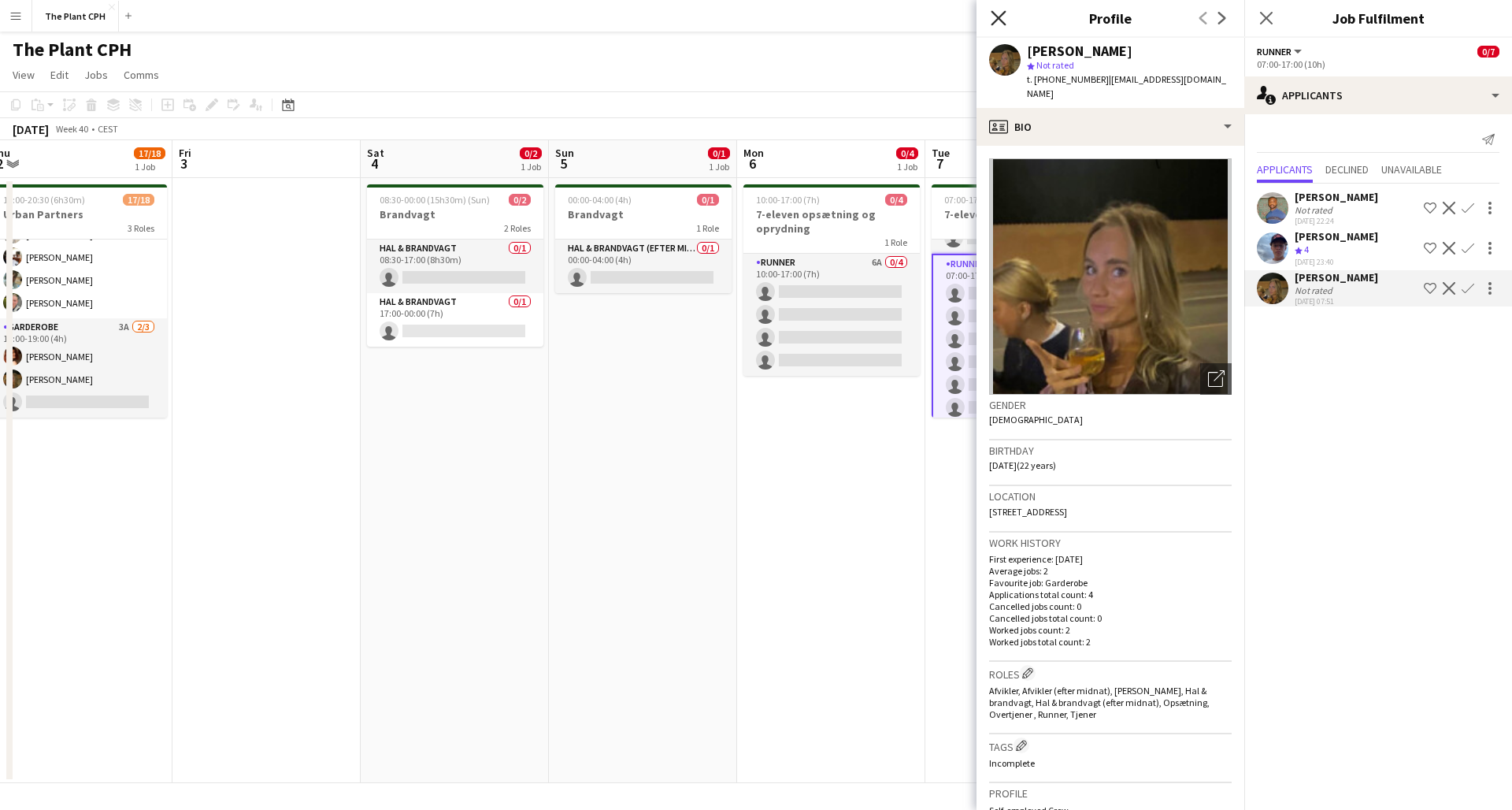
click at [1005, 22] on icon "Close pop-in" at bounding box center [998, 17] width 15 height 15
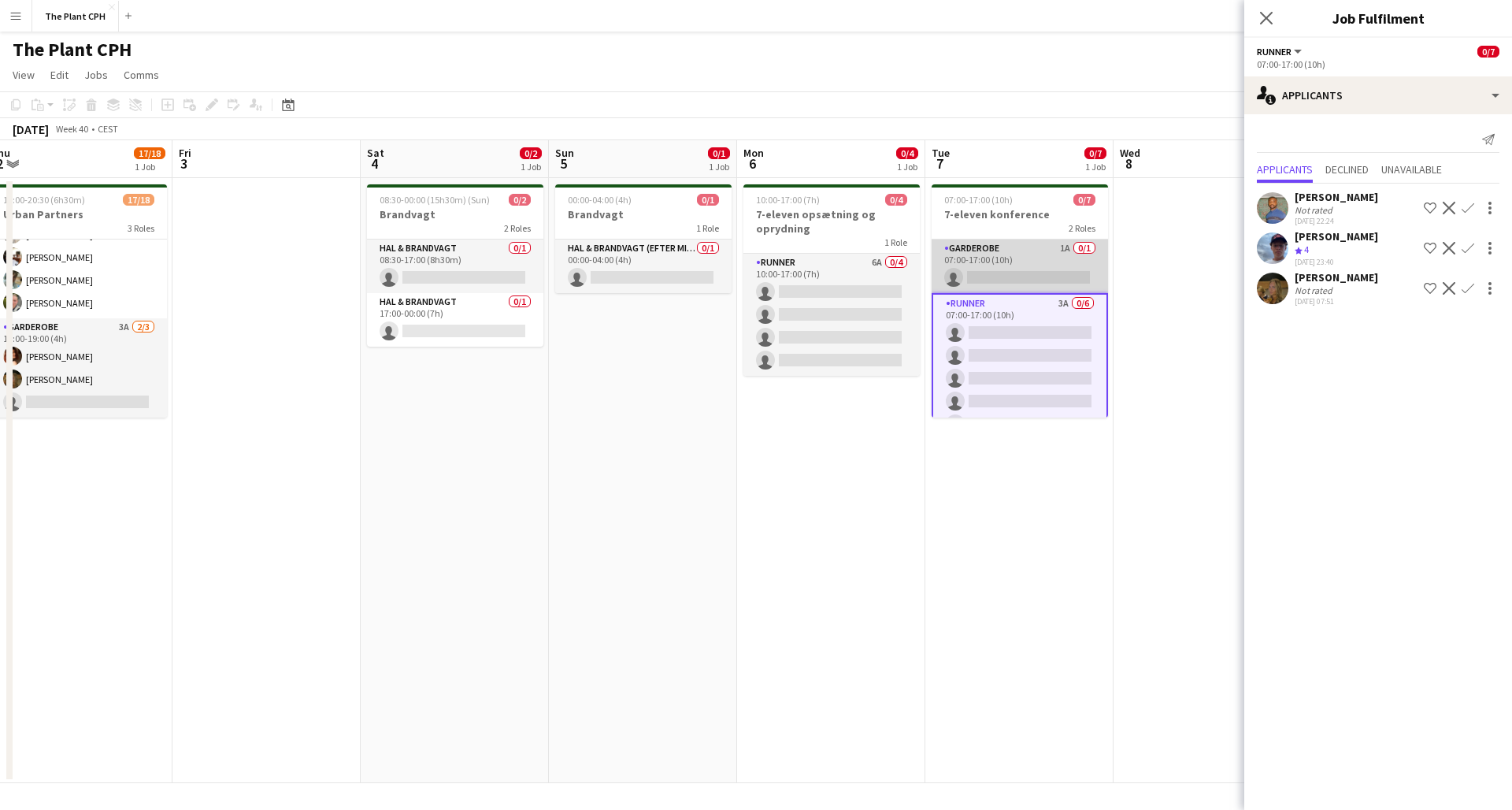
scroll to position [0, 0]
click at [1038, 265] on app-card-role "Garderobe 1A 0/1 07:00-17:00 (10h) single-neutral-actions" at bounding box center [1020, 266] width 177 height 54
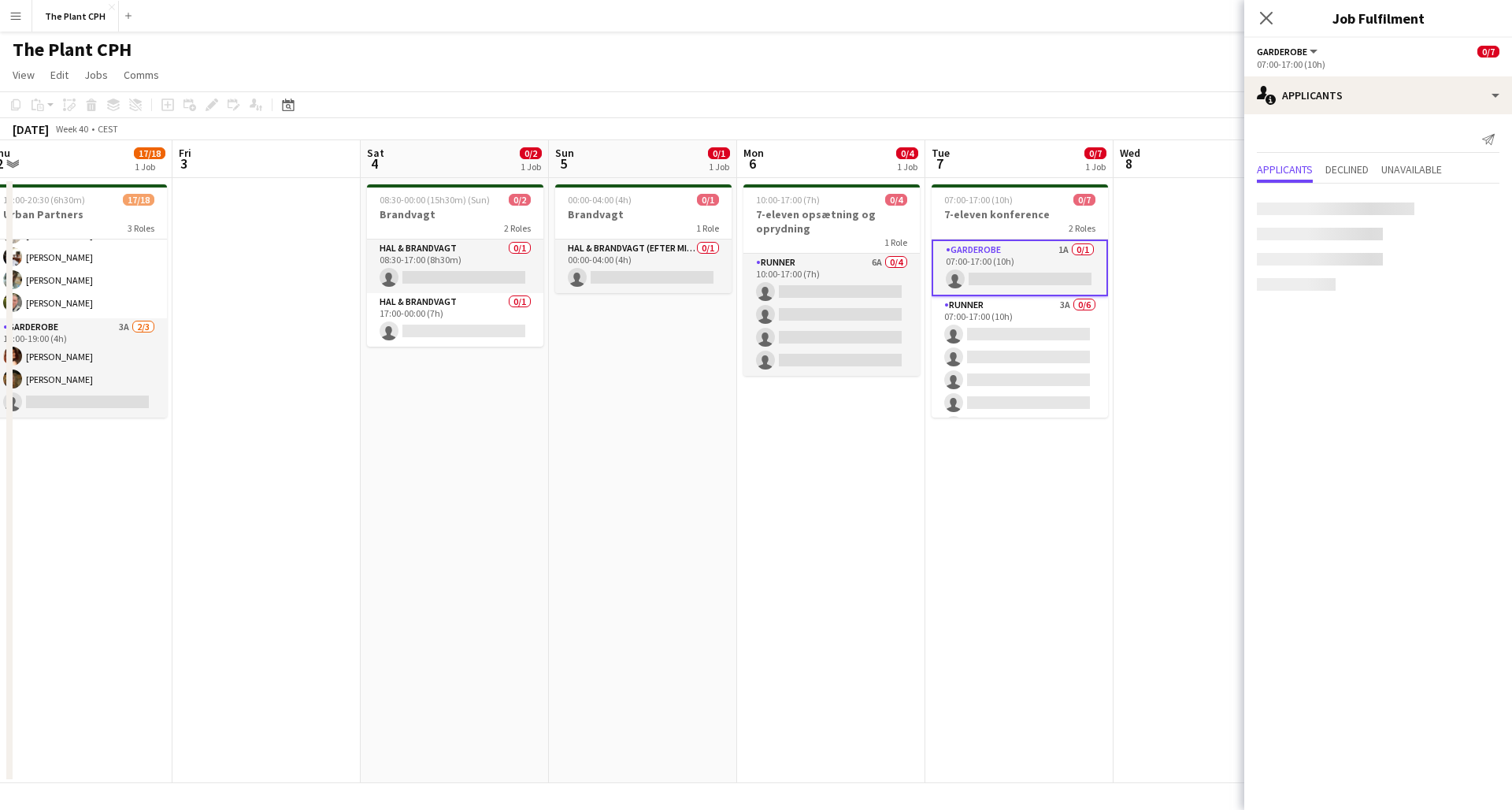
scroll to position [0, 765]
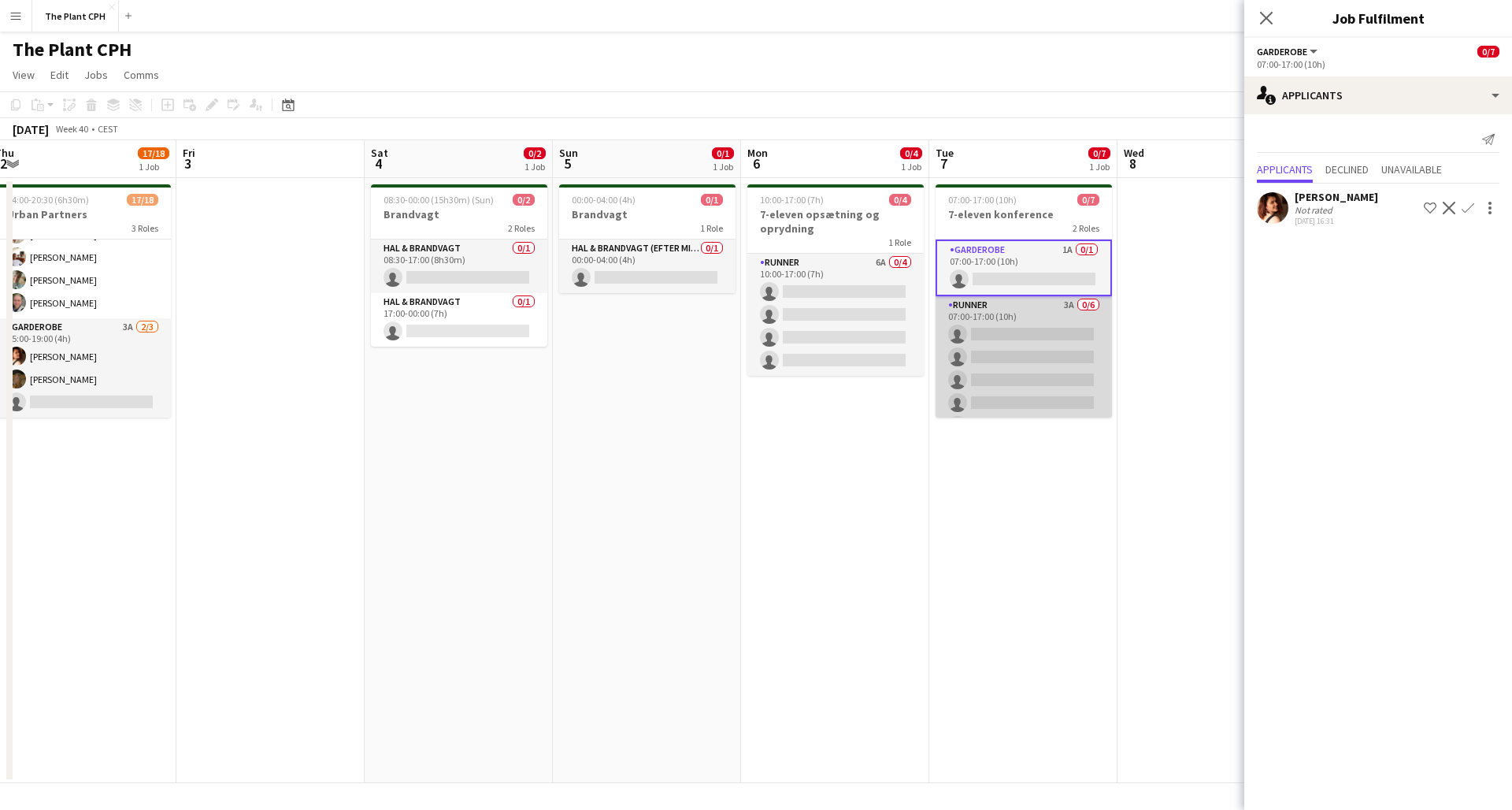
click at [980, 331] on app-card-role "Runner 3A 0/6 07:00-17:00 (10h) single-neutral-actions single-neutral-actions s…" at bounding box center [1024, 380] width 177 height 168
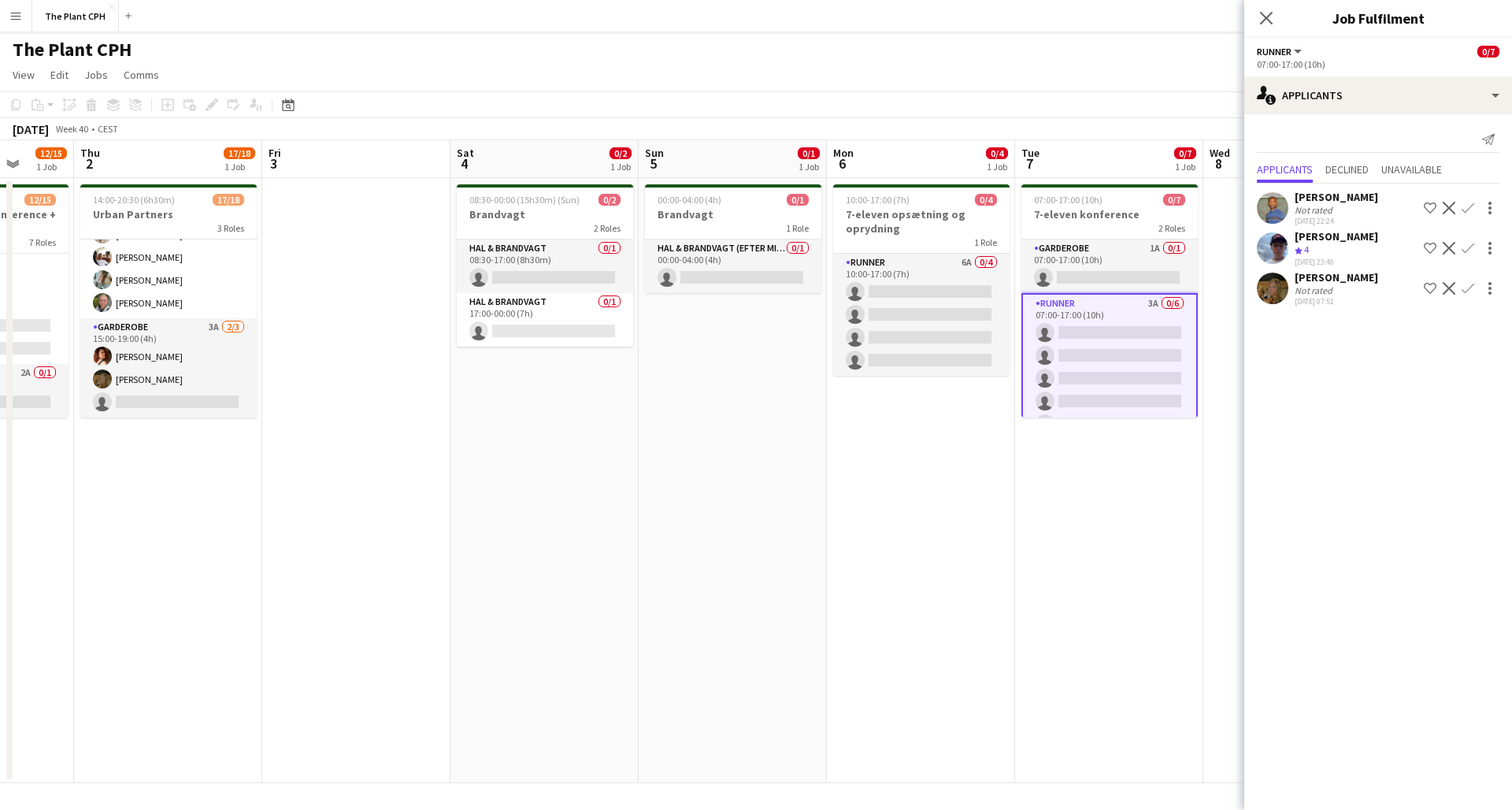
scroll to position [0, 673]
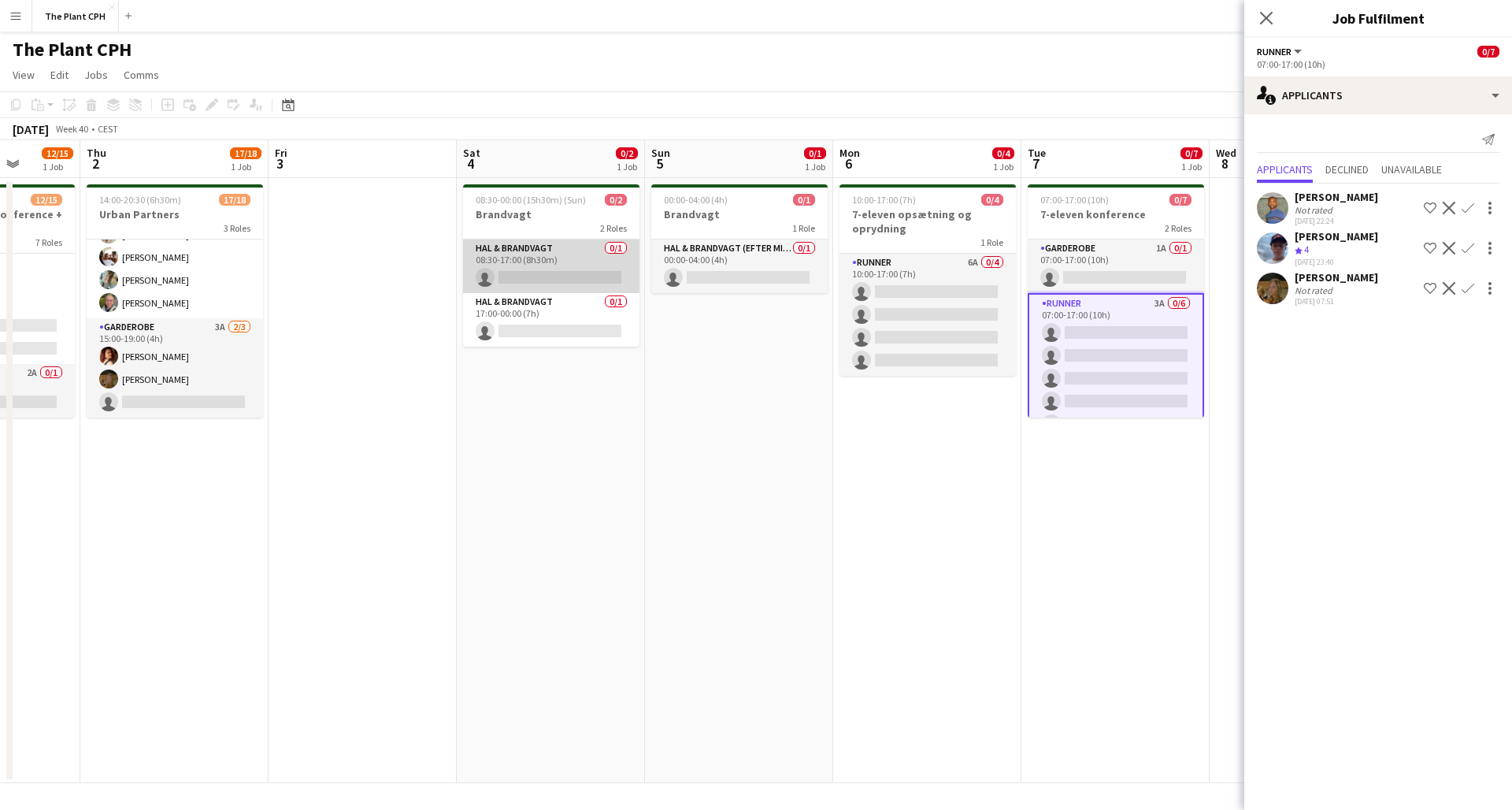
click at [567, 266] on app-card-role "Hal & brandvagt 0/1 08:30-17:00 (8h30m) single-neutral-actions" at bounding box center [552, 266] width 177 height 54
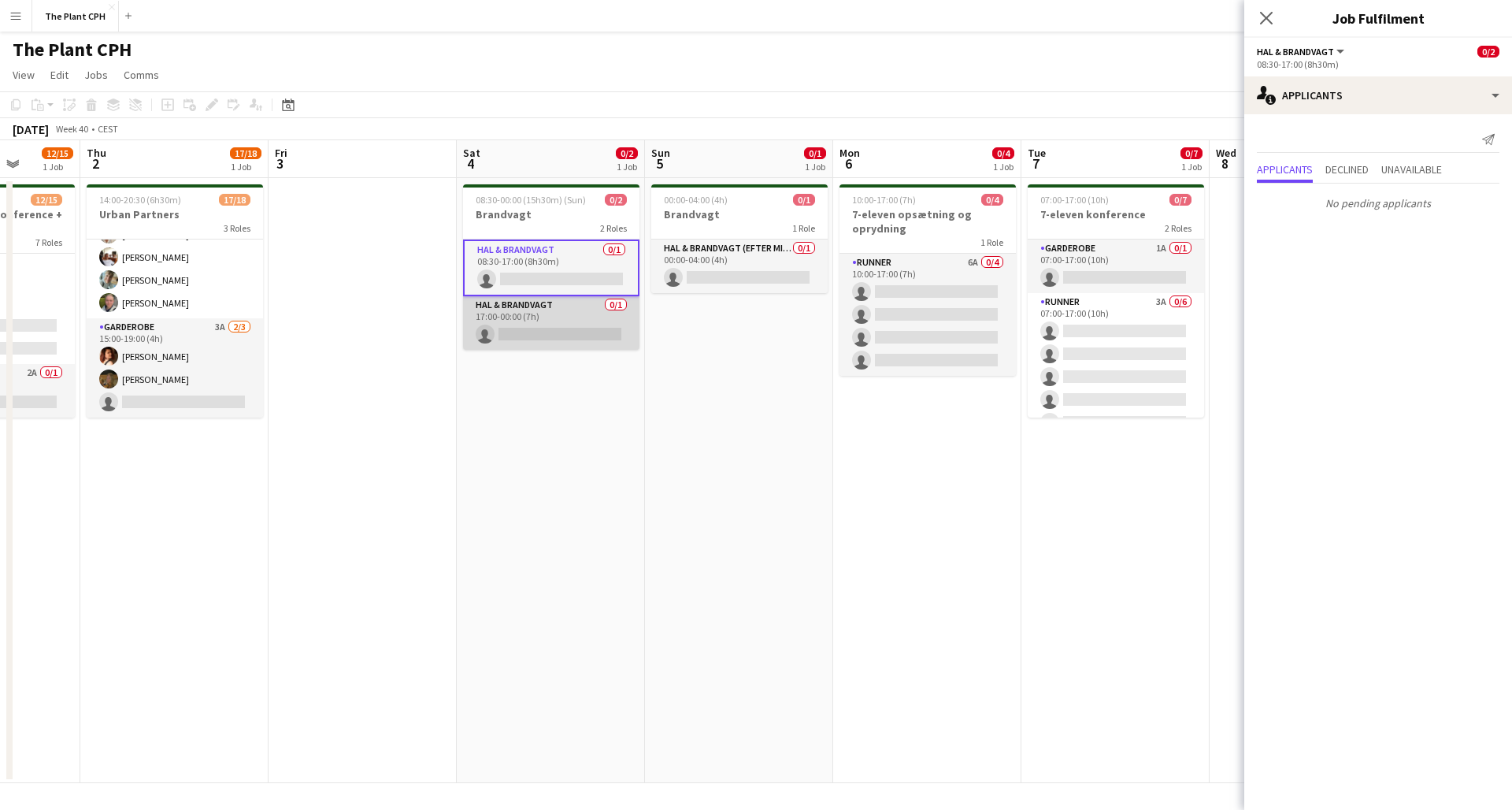
click at [593, 329] on app-card-role "Hal & brandvagt 0/1 17:00-00:00 (7h) single-neutral-actions" at bounding box center [552, 323] width 177 height 54
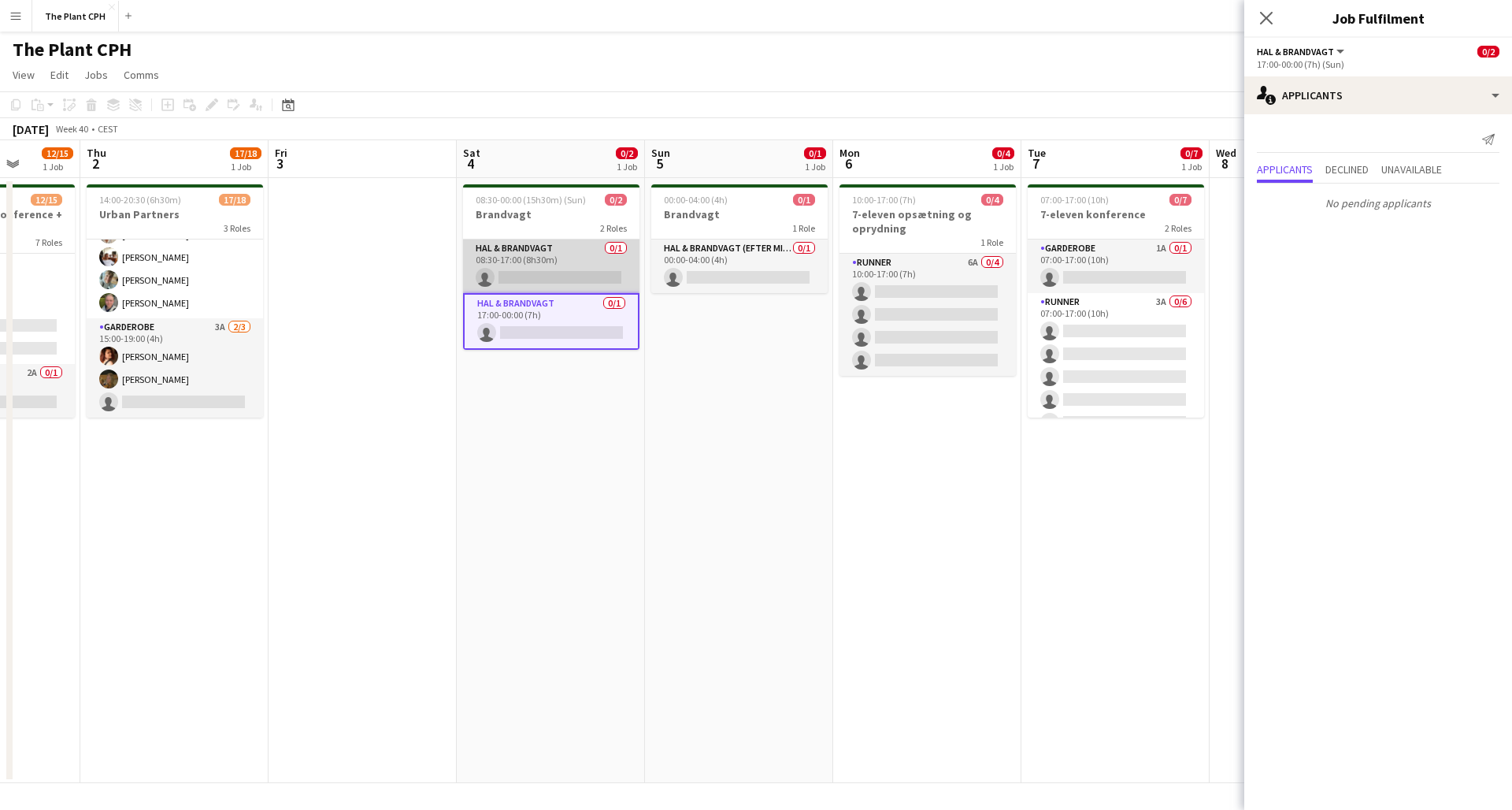
click at [583, 260] on app-card-role "Hal & brandvagt 0/1 08:30-17:00 (8h30m) single-neutral-actions" at bounding box center [552, 266] width 177 height 54
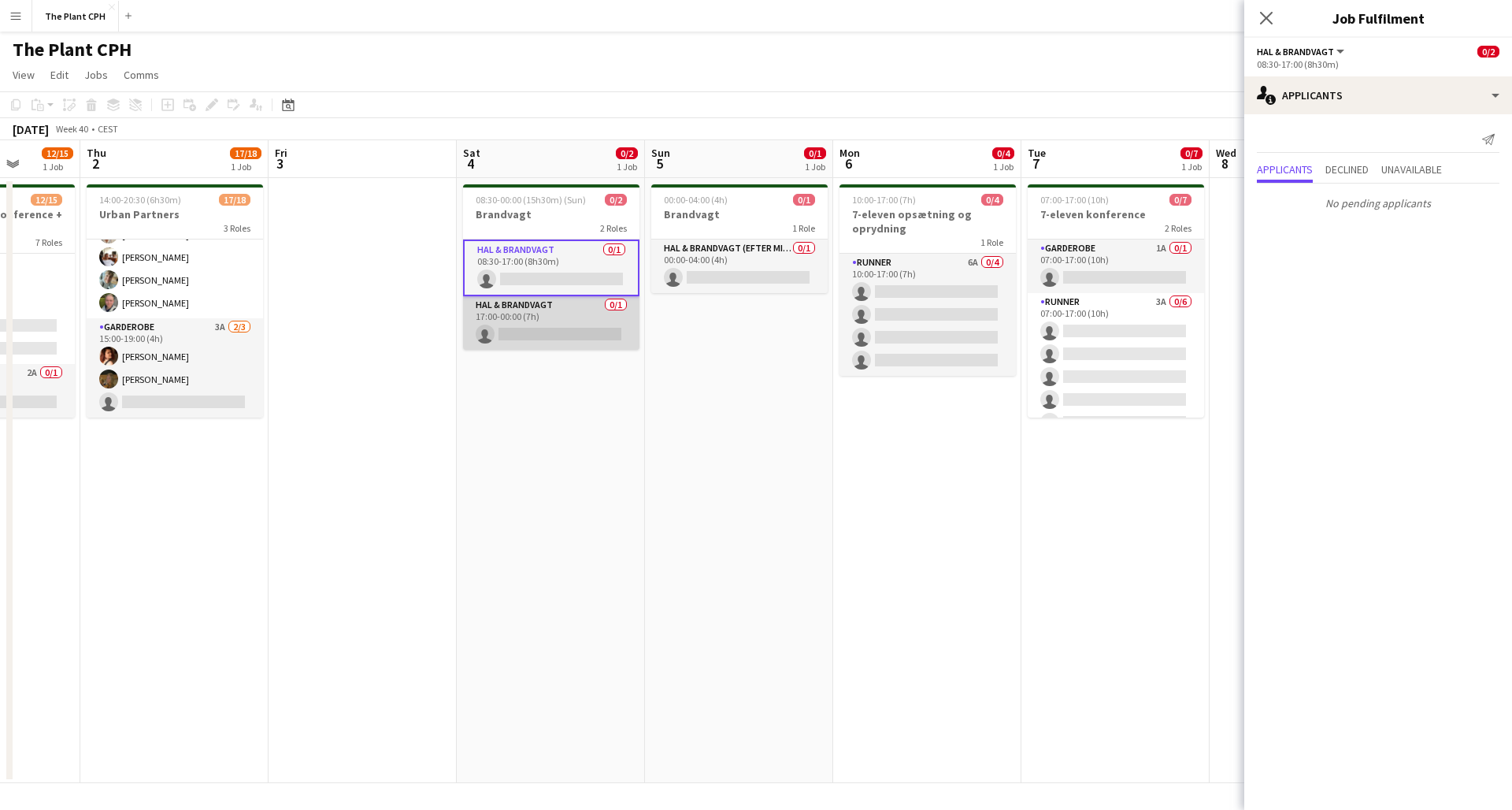
click at [573, 323] on app-card-role "Hal & brandvagt 0/1 17:00-00:00 (7h) single-neutral-actions" at bounding box center [552, 323] width 177 height 54
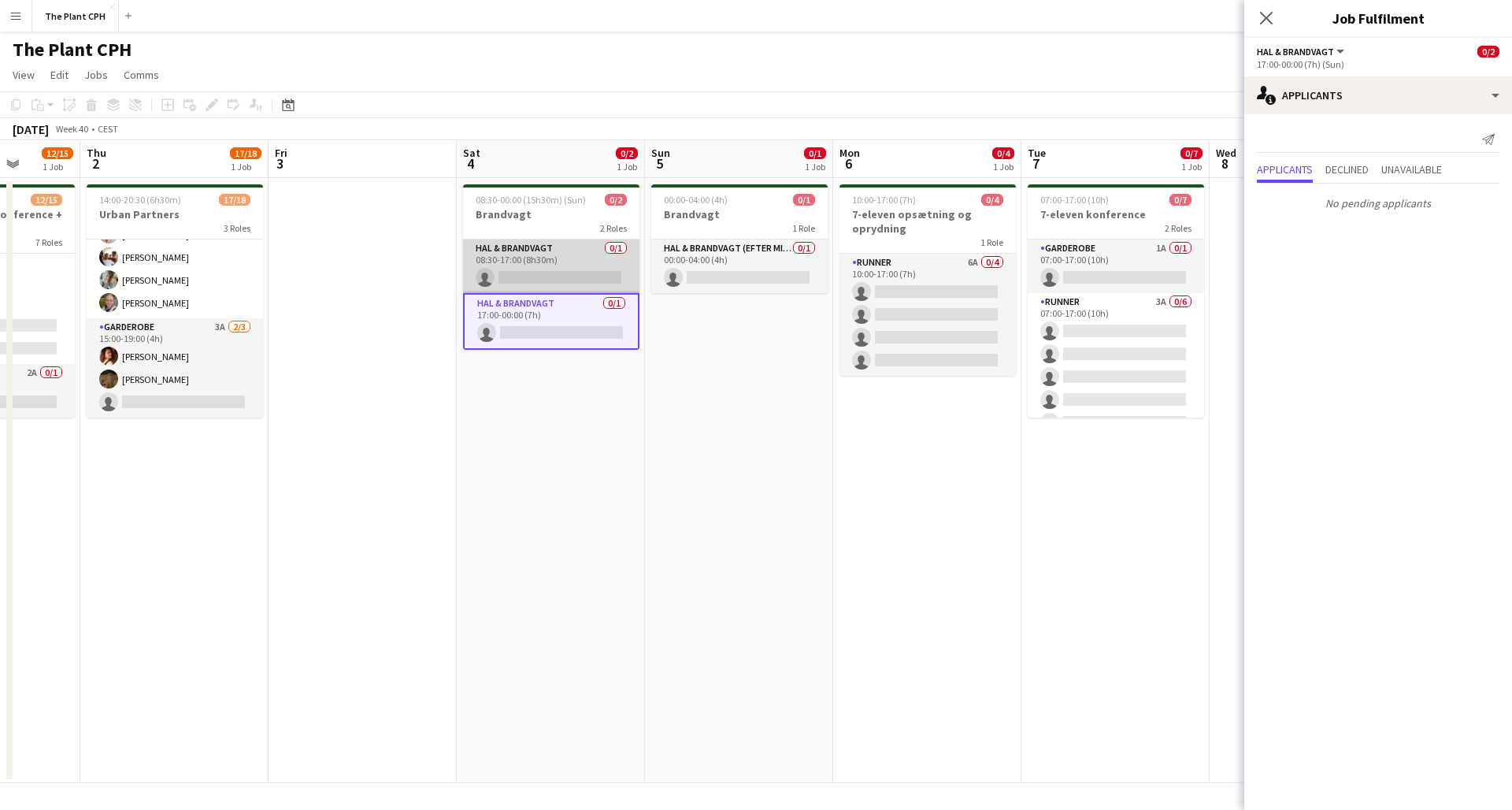
click at [583, 273] on app-card-role "Hal & brandvagt 0/1 08:30-17:00 (8h30m) single-neutral-actions" at bounding box center [552, 266] width 177 height 54
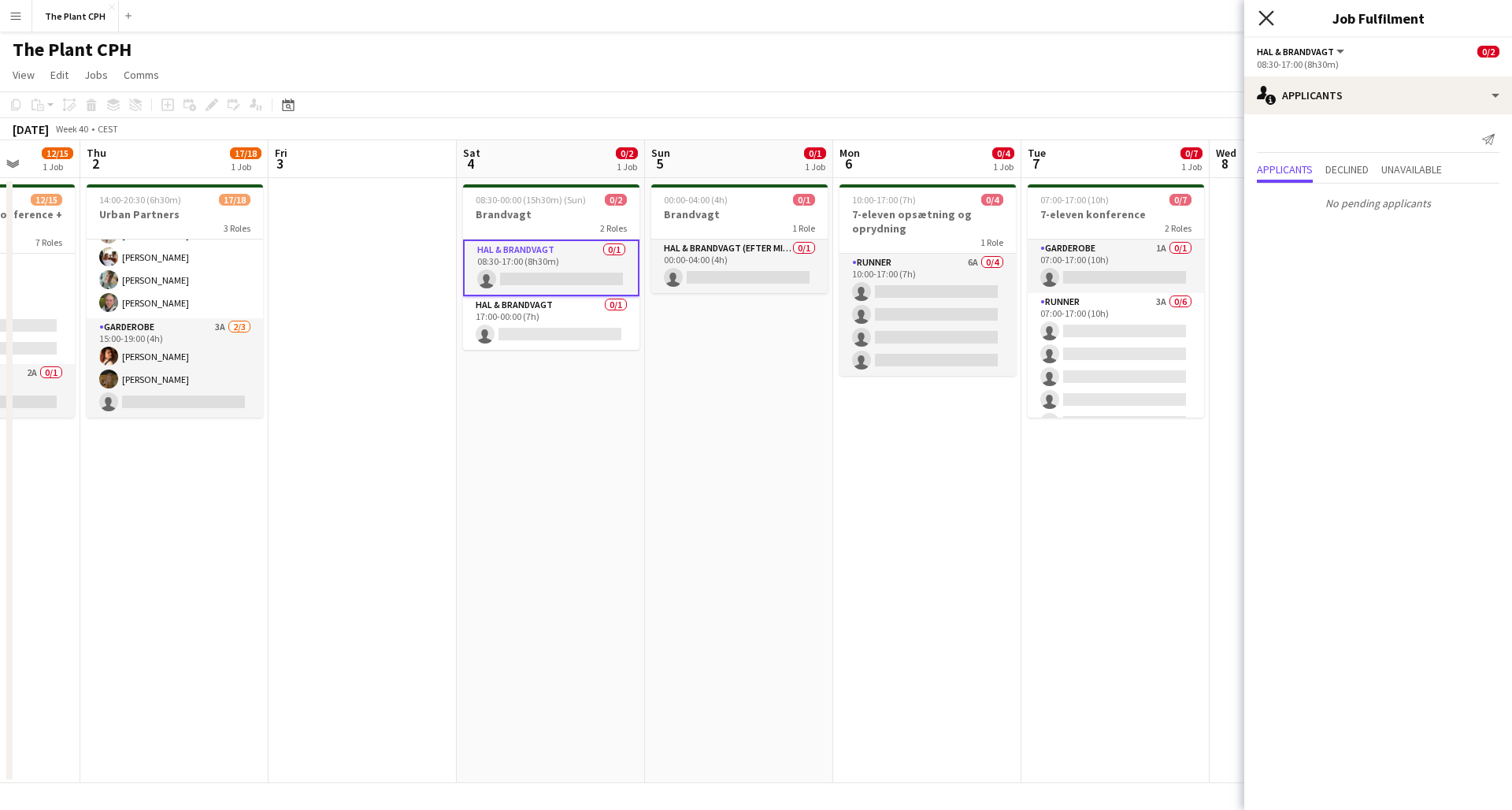
click at [1270, 13] on icon "Close pop-in" at bounding box center [1266, 17] width 15 height 15
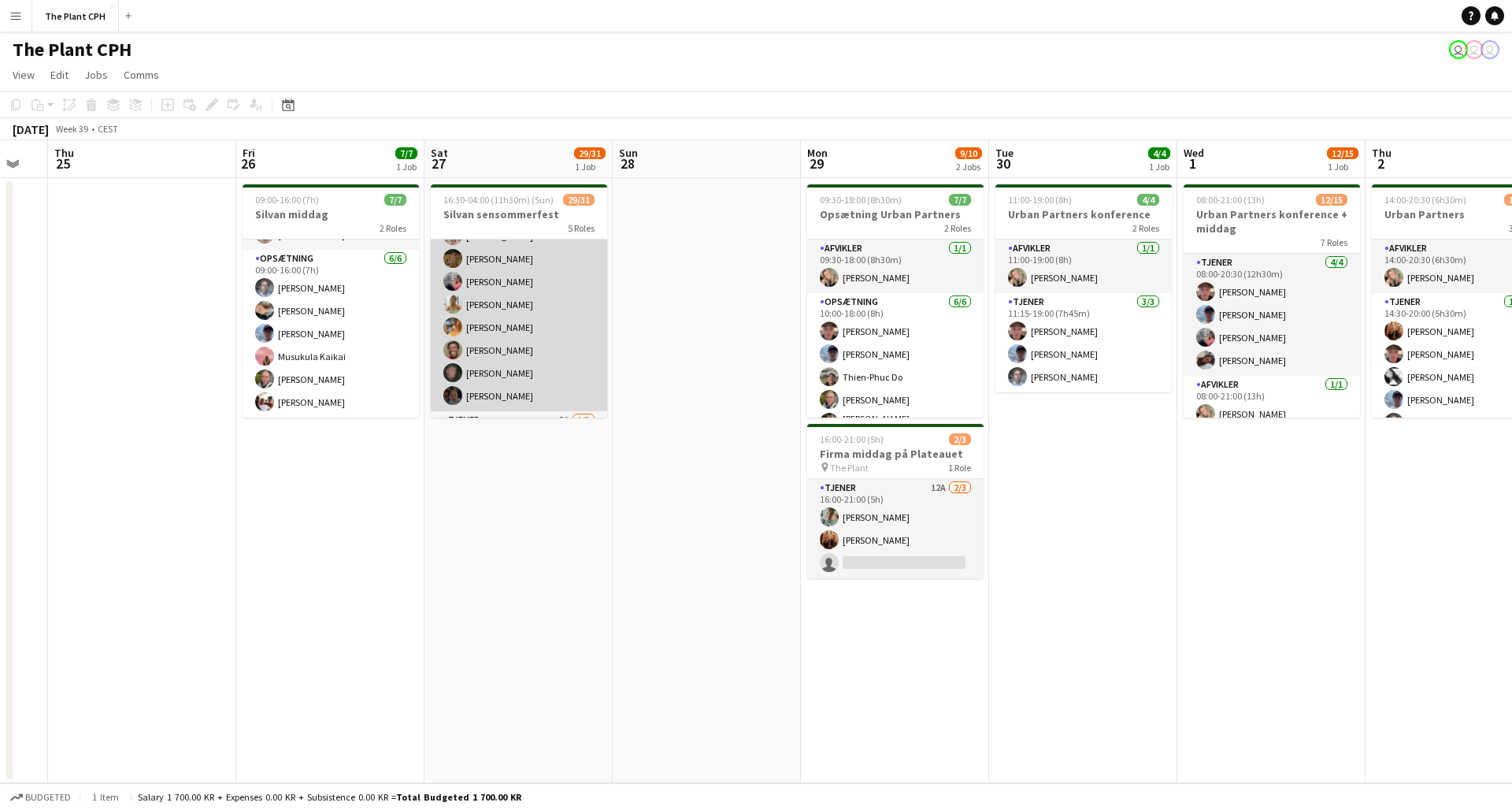
scroll to position [417, 0]
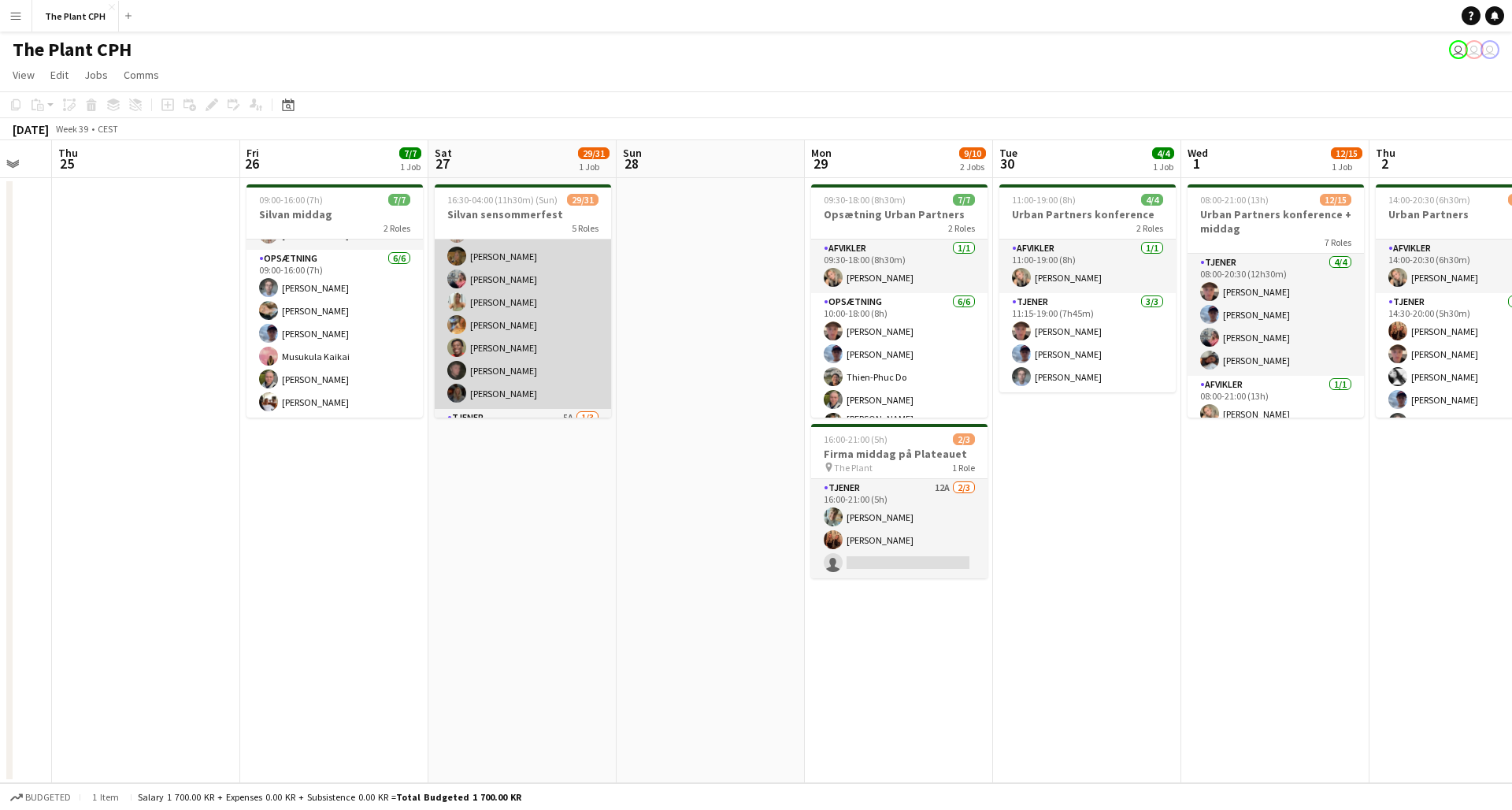
click at [534, 373] on app-card-role "Tjener 22/22 17:00-23:00 (6h) [PERSON_NAME] [PERSON_NAME] [PERSON_NAME] [PERSON…" at bounding box center [523, 141] width 177 height 533
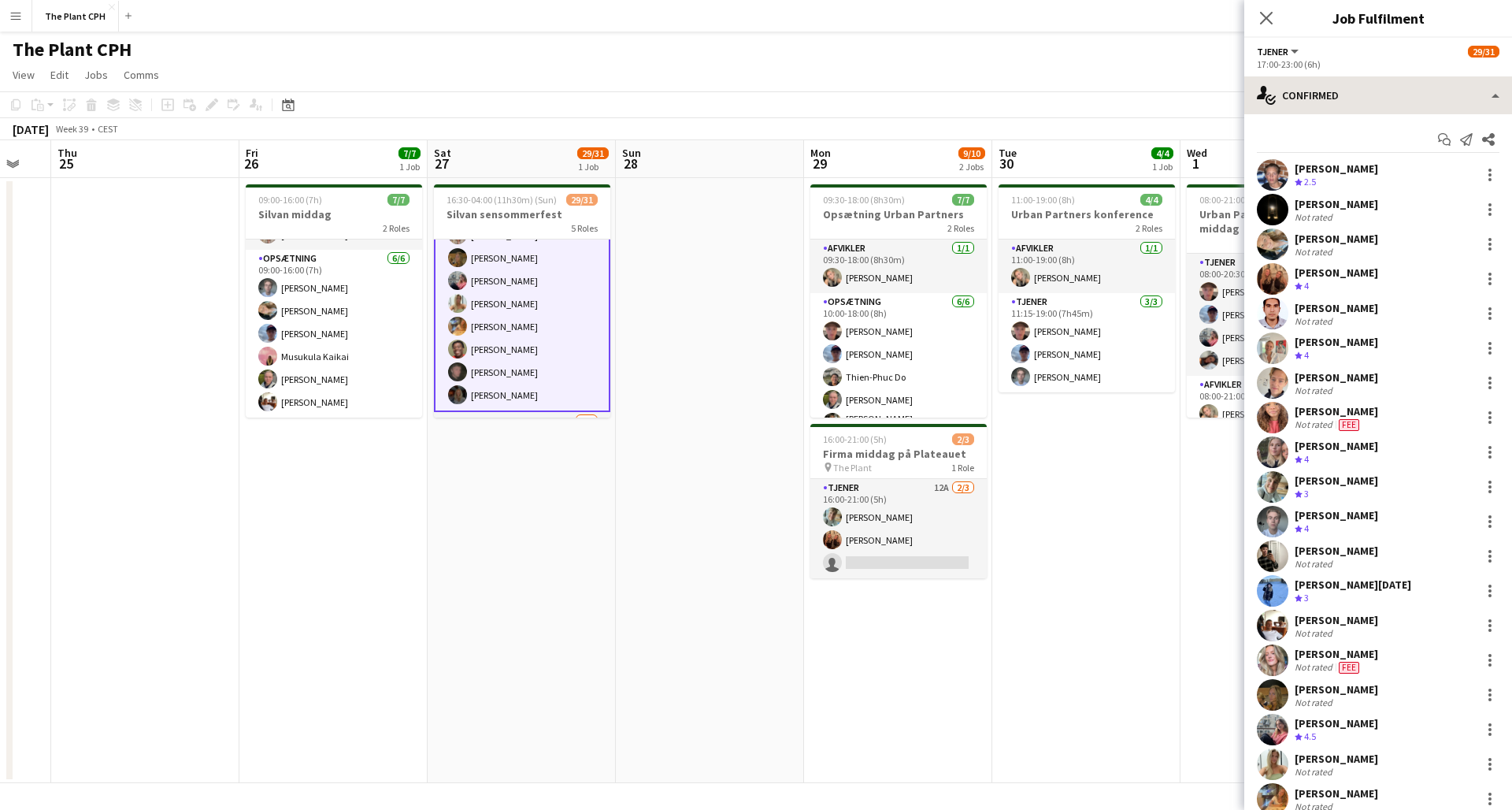
scroll to position [0, 0]
click at [1425, 101] on div "single-neutral-actions-check-2 Confirmed" at bounding box center [1378, 95] width 268 height 38
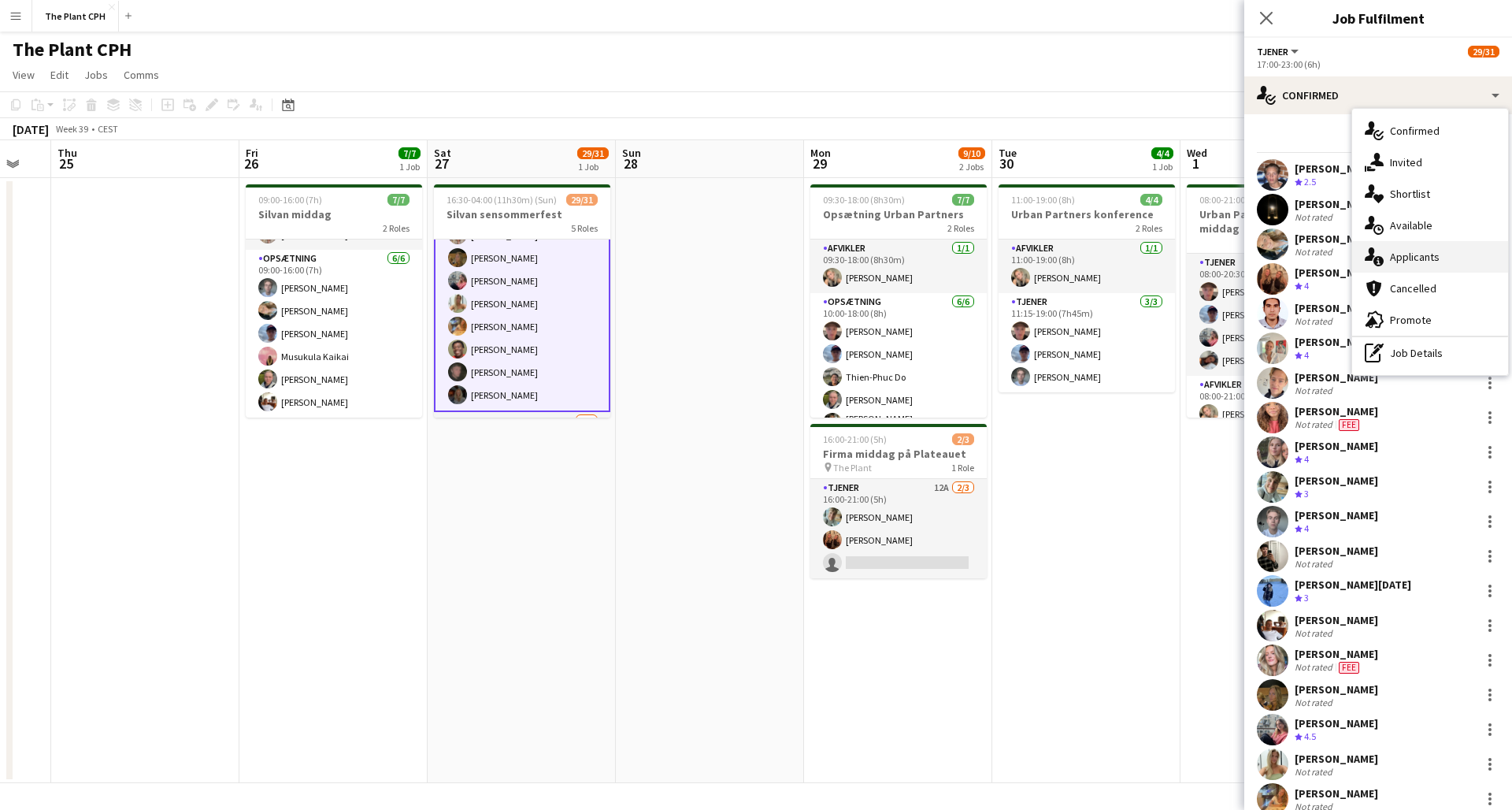
click at [1427, 245] on div "single-neutral-actions-information Applicants" at bounding box center [1430, 256] width 156 height 31
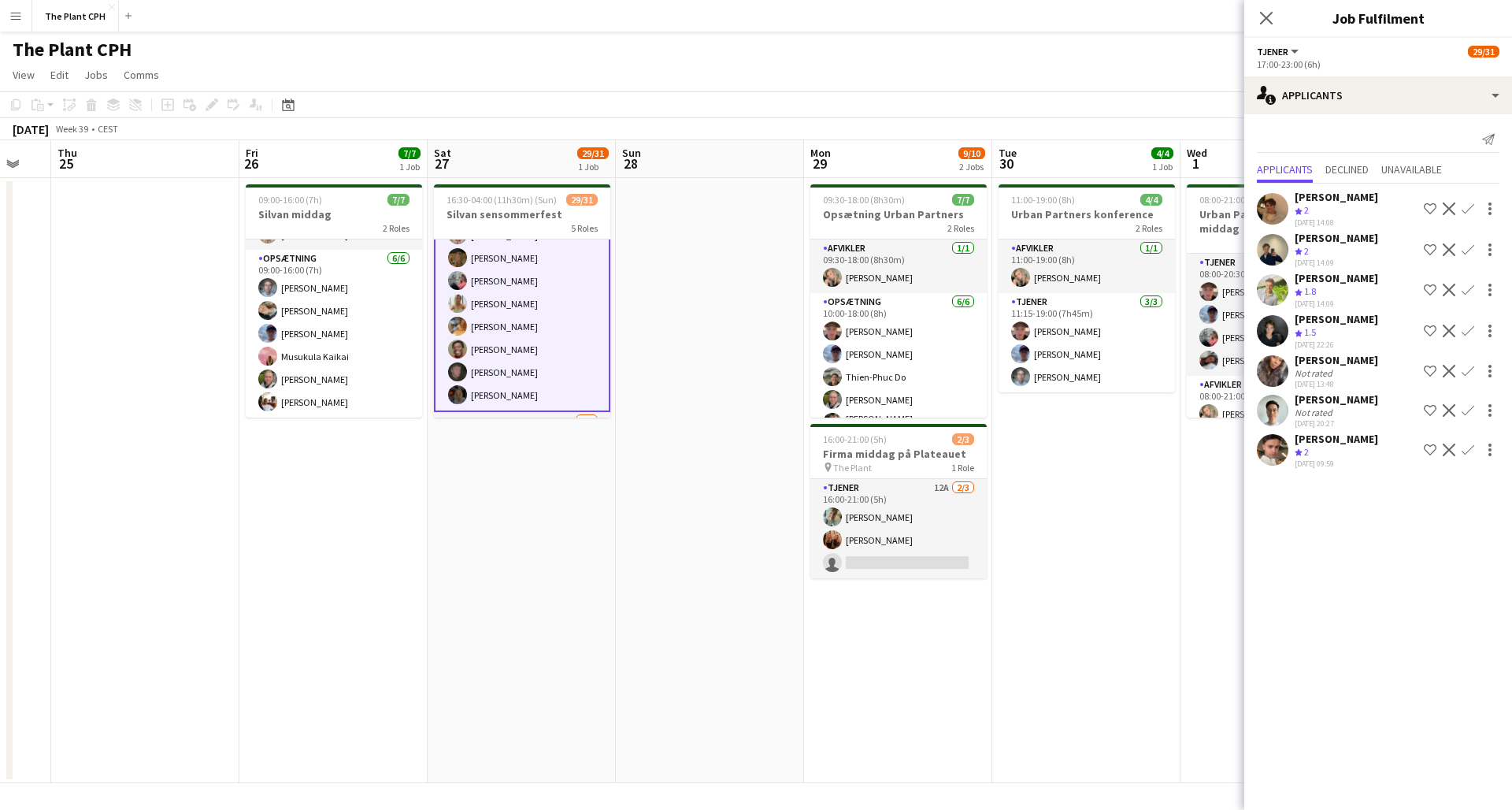
click at [1269, 6] on div "Close pop-in" at bounding box center [1267, 18] width 44 height 36
click at [1265, 11] on icon "Close pop-in" at bounding box center [1266, 17] width 15 height 15
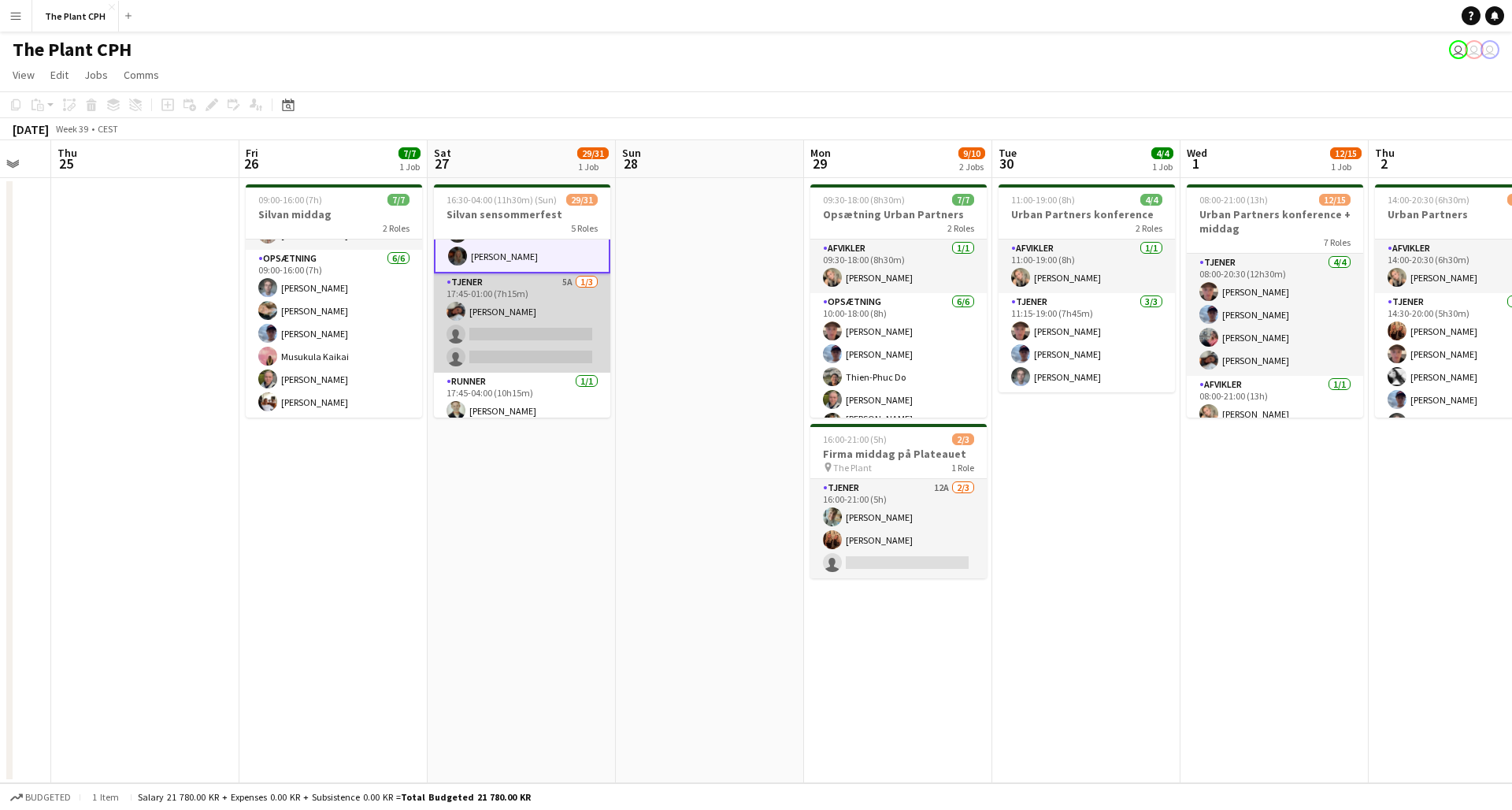
scroll to position [557, 0]
